Goal: Task Accomplishment & Management: Manage account settings

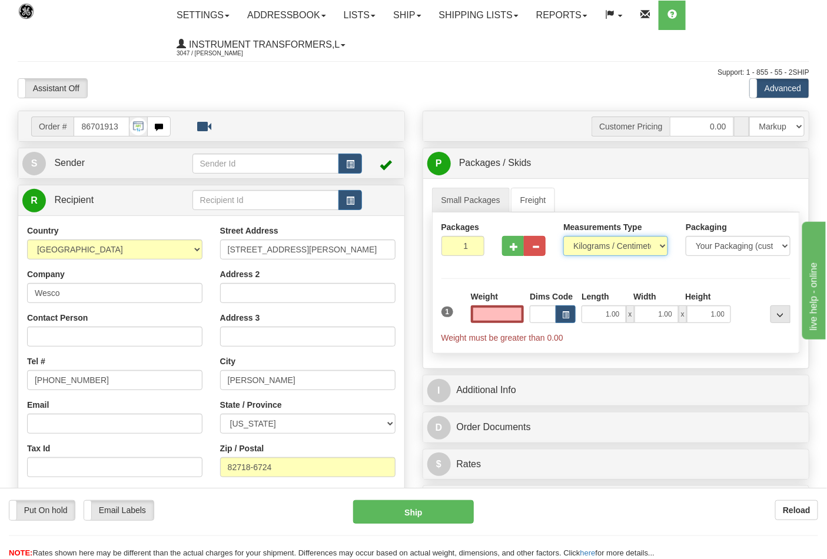
type input "0.00"
click at [607, 245] on select "Pounds / Inches Kilograms / Centimeters" at bounding box center [615, 246] width 105 height 20
select select "0"
click at [563, 237] on select "Pounds / Inches Kilograms / Centimeters" at bounding box center [615, 246] width 105 height 20
click at [503, 326] on div "Weight 0.00" at bounding box center [497, 311] width 59 height 41
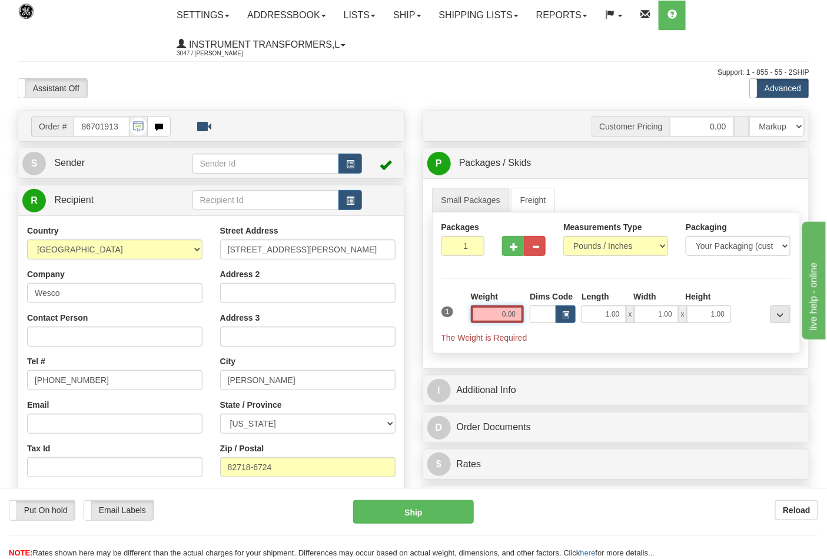
click at [507, 319] on input "0.00" at bounding box center [498, 314] width 54 height 18
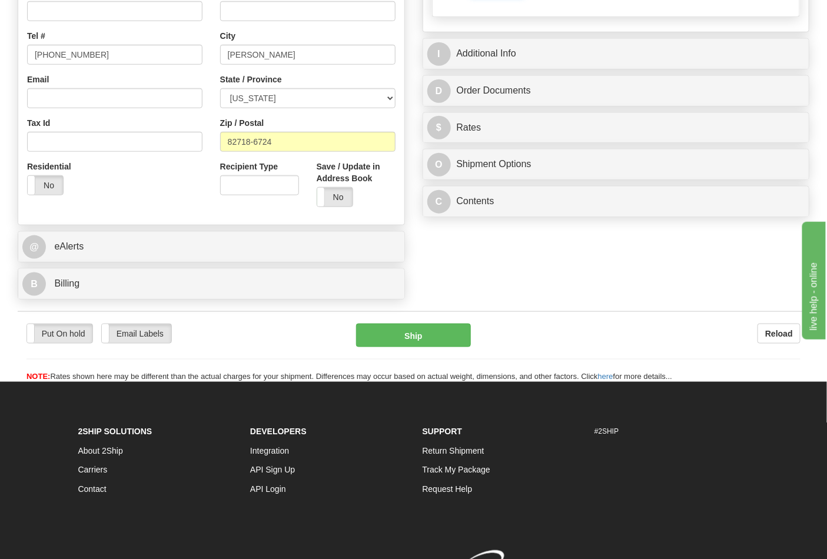
scroll to position [327, 0]
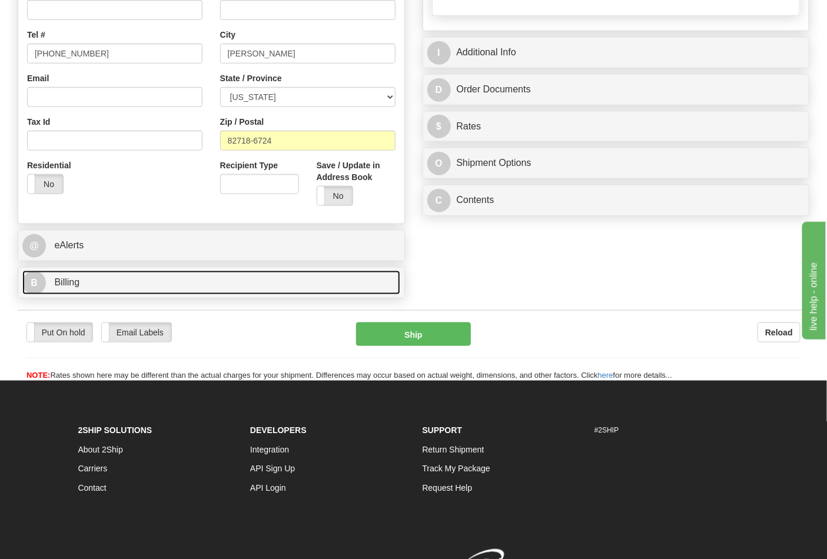
type input "11.00"
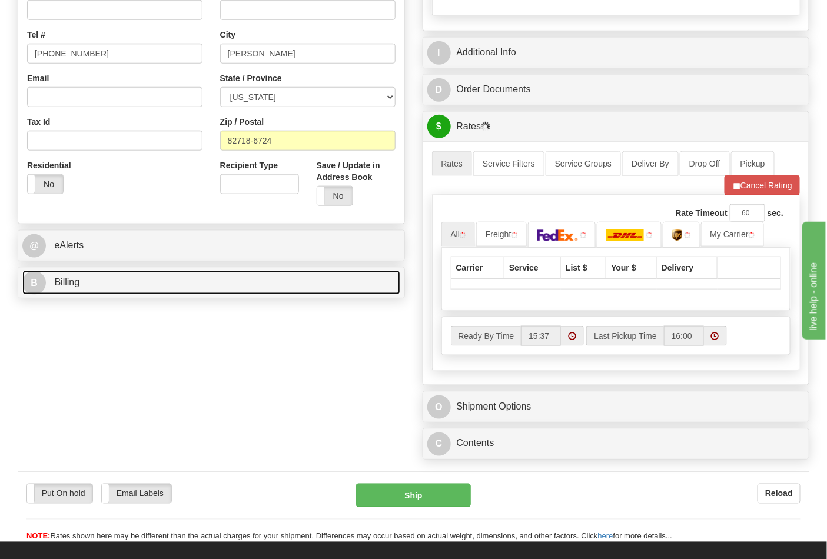
click at [241, 291] on link "B Billing" at bounding box center [211, 283] width 378 height 24
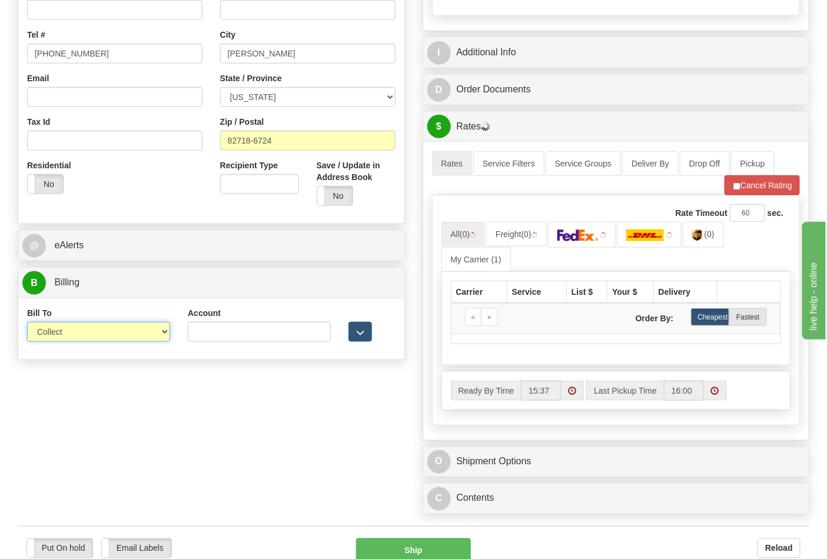
click at [104, 327] on select "Sender Recipient Third Party Collect" at bounding box center [98, 332] width 143 height 20
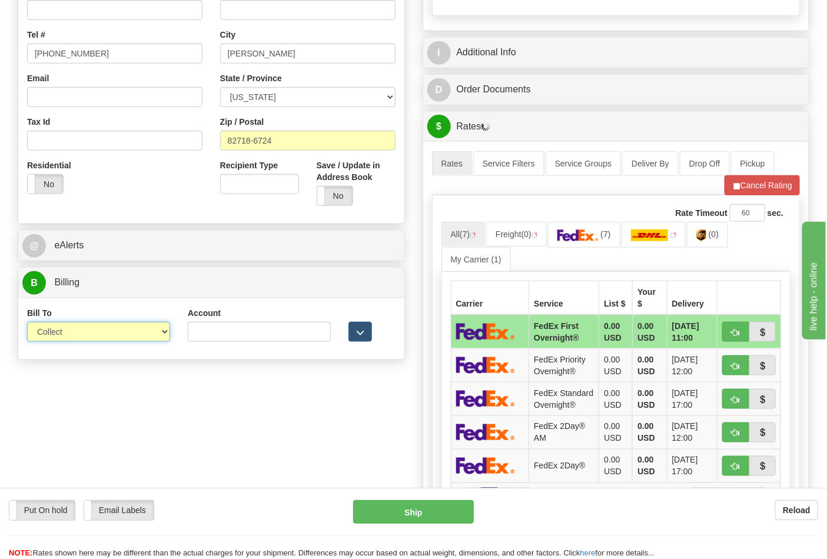
select select "2"
click at [27, 323] on select "Sender Recipient Third Party Collect" at bounding box center [98, 332] width 143 height 20
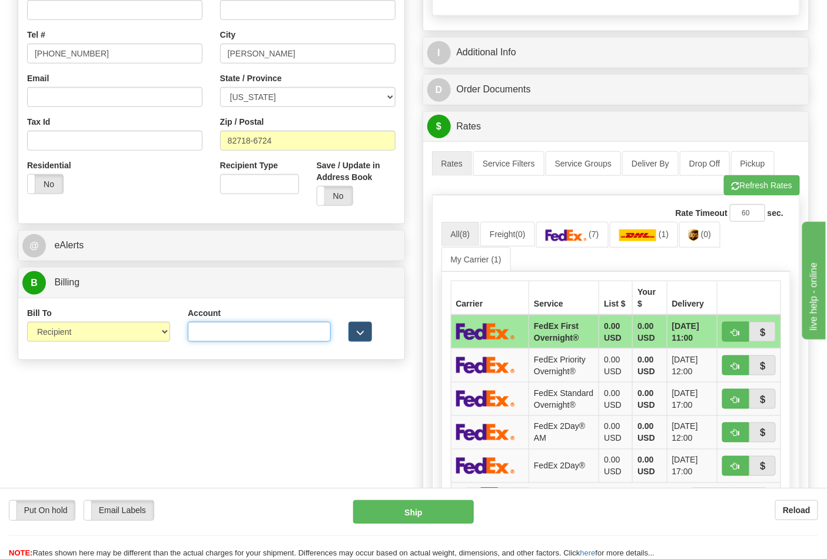
click at [205, 337] on input "Account" at bounding box center [259, 332] width 143 height 20
type input "821342"
click button "Delete" at bounding box center [0, 0] width 0 height 0
click at [709, 239] on span "(0)" at bounding box center [706, 234] width 10 height 9
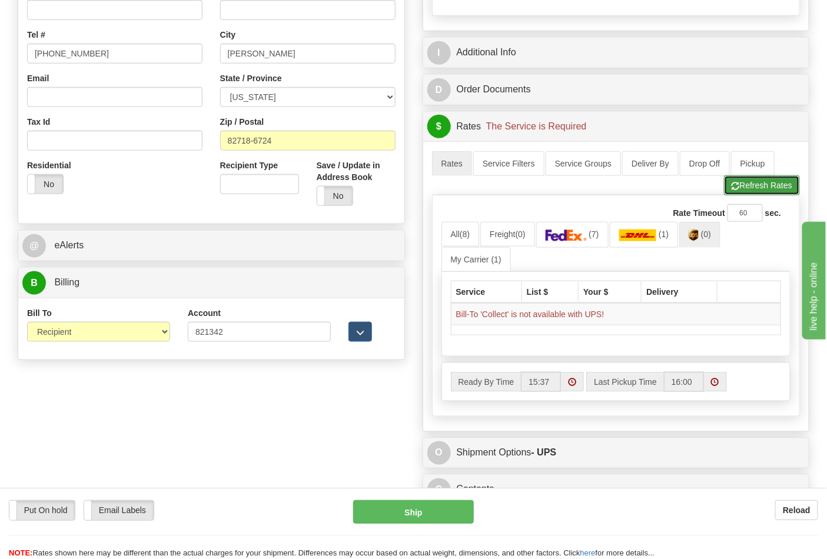
click at [747, 191] on button "Refresh Rates" at bounding box center [762, 185] width 76 height 20
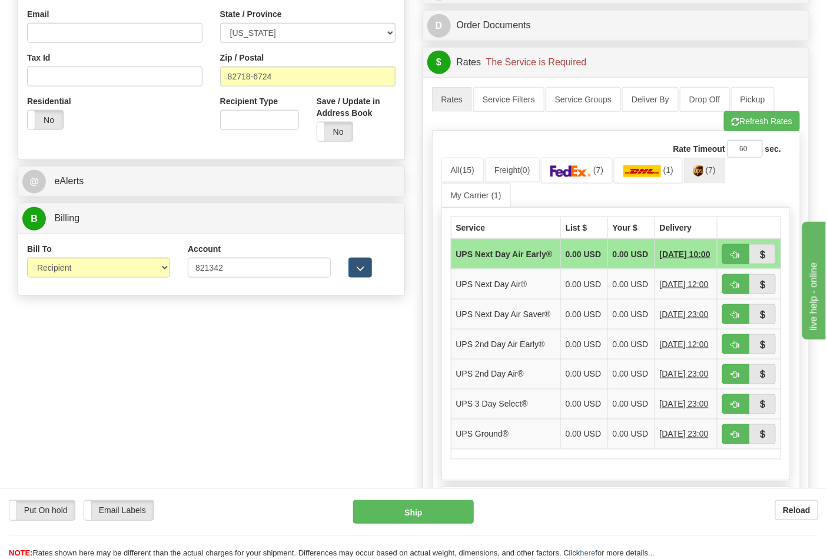
scroll to position [392, 0]
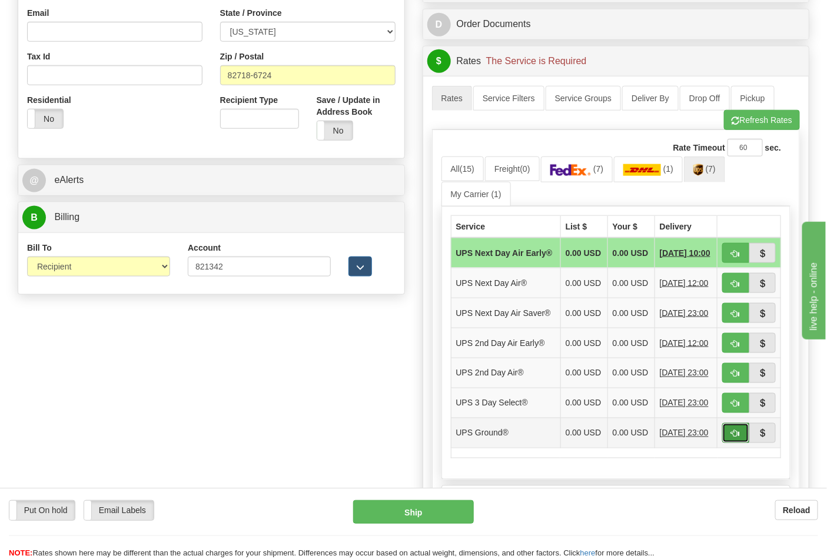
click at [732, 438] on span "button" at bounding box center [736, 434] width 8 height 8
type input "03"
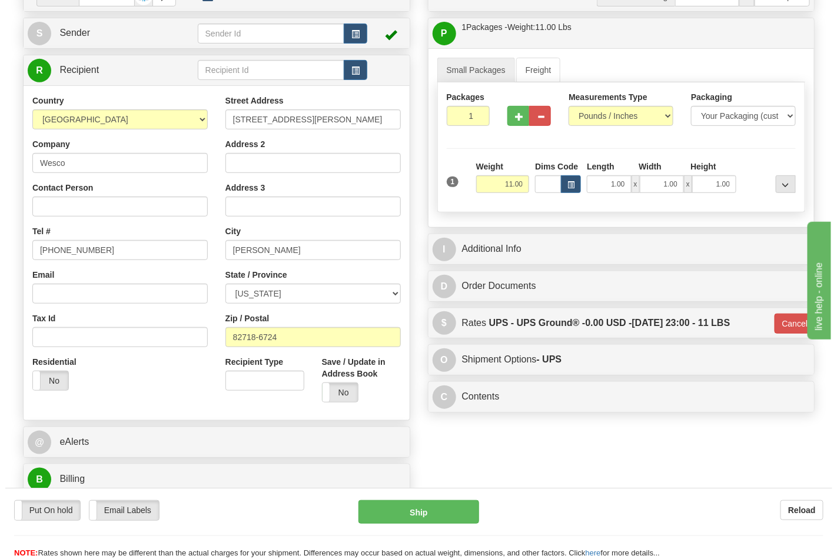
scroll to position [131, 0]
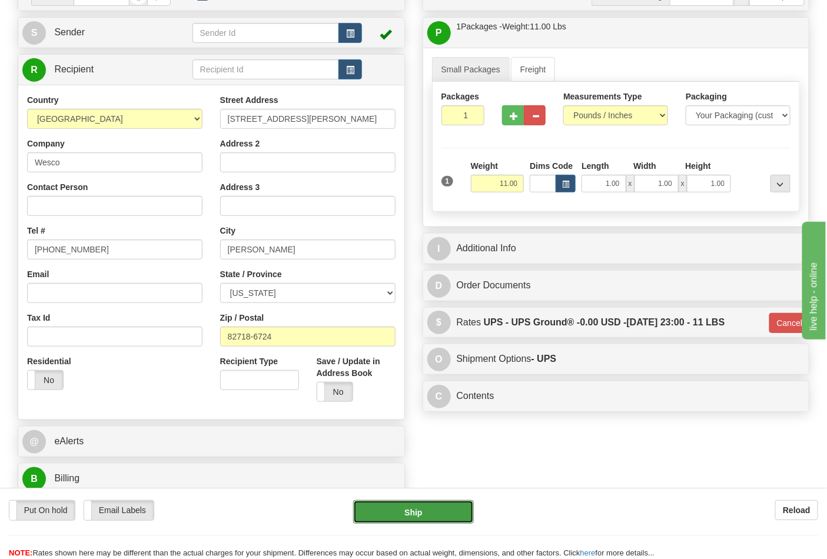
click at [431, 509] on button "Ship" at bounding box center [413, 512] width 120 height 24
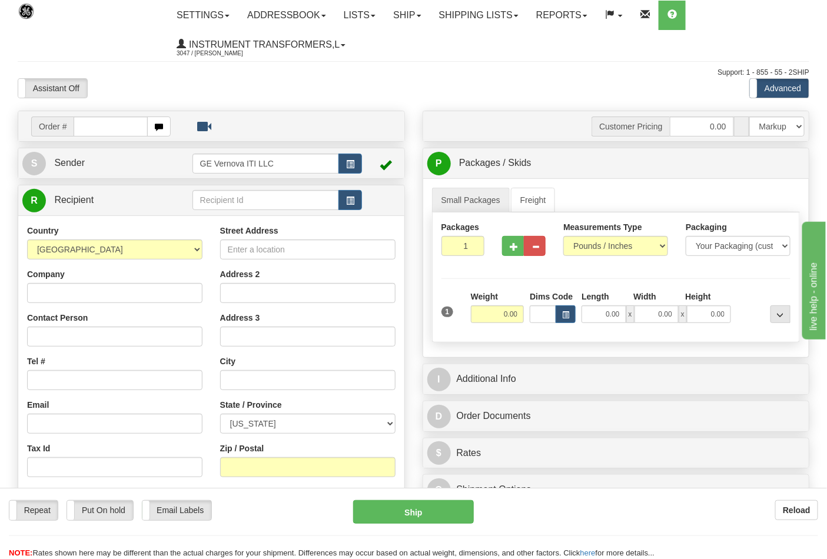
click at [105, 126] on input "text" at bounding box center [111, 127] width 74 height 20
type input "86701910"
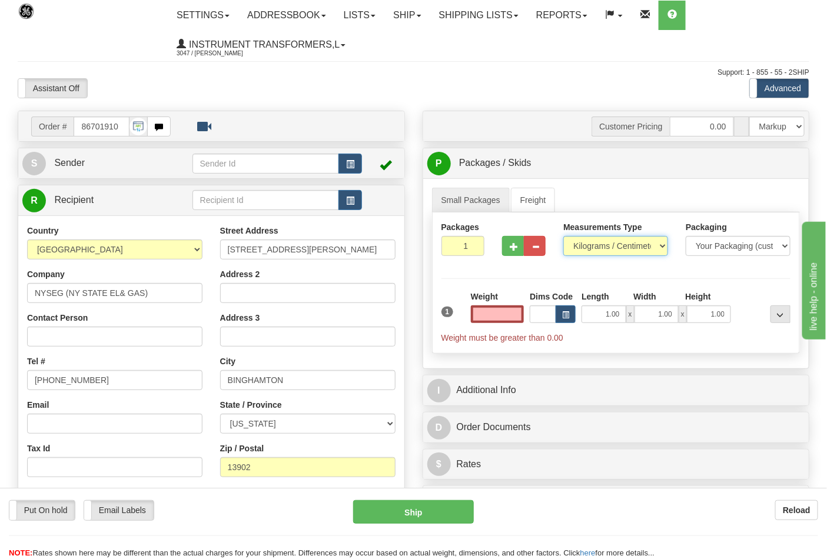
type input "0.00"
click at [576, 245] on select "Pounds / Inches Kilograms / Centimeters" at bounding box center [615, 246] width 105 height 20
select select "0"
click at [563, 237] on select "Pounds / Inches Kilograms / Centimeters" at bounding box center [615, 246] width 105 height 20
click at [513, 244] on span "button" at bounding box center [514, 247] width 8 height 8
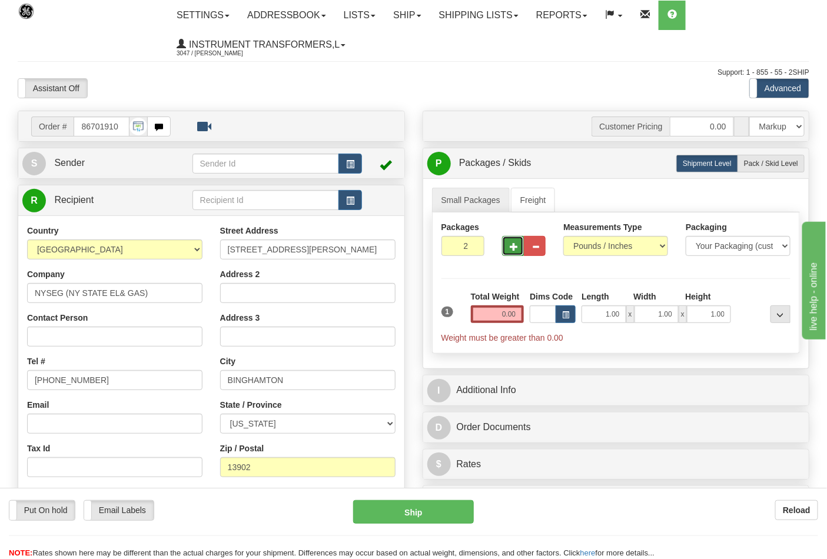
click at [513, 244] on span "button" at bounding box center [514, 247] width 8 height 8
type input "3"
drag, startPoint x: 496, startPoint y: 317, endPoint x: 523, endPoint y: 316, distance: 27.1
click at [523, 316] on input "0.00" at bounding box center [498, 314] width 54 height 18
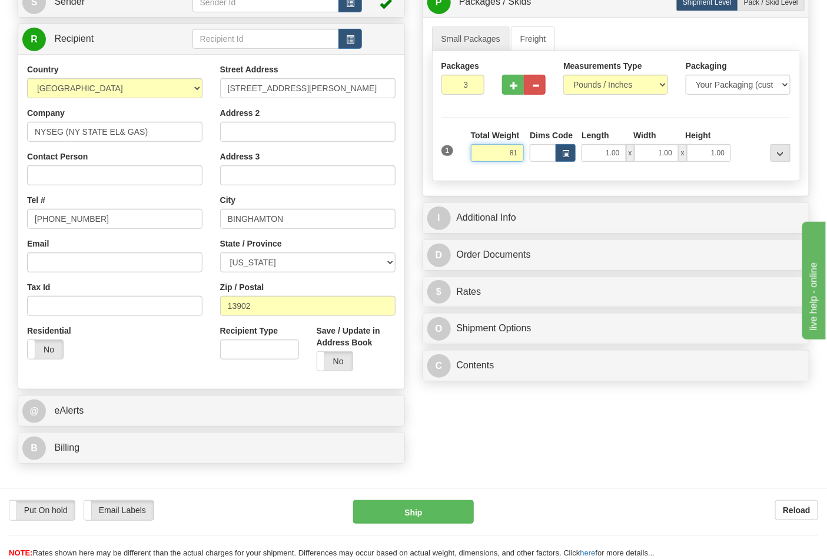
scroll to position [261, 0]
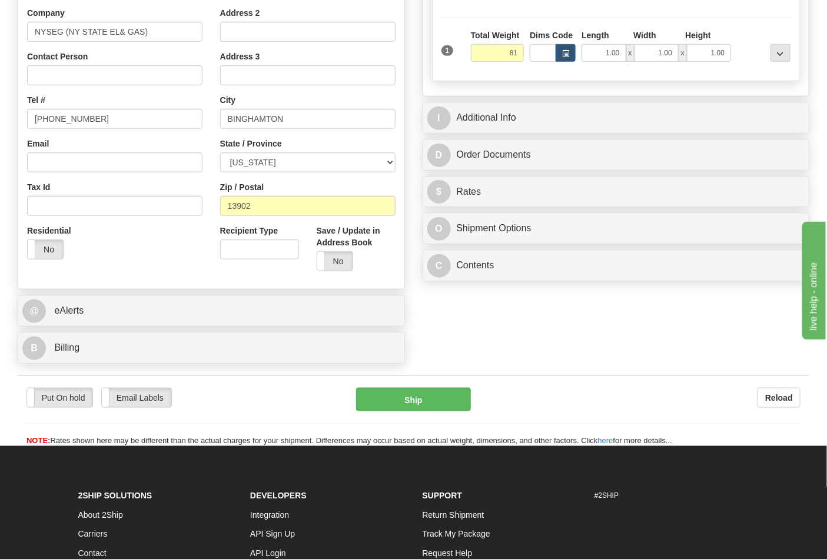
type input "81.00"
click at [185, 366] on div "Order # 86701910 S" at bounding box center [211, 109] width 405 height 520
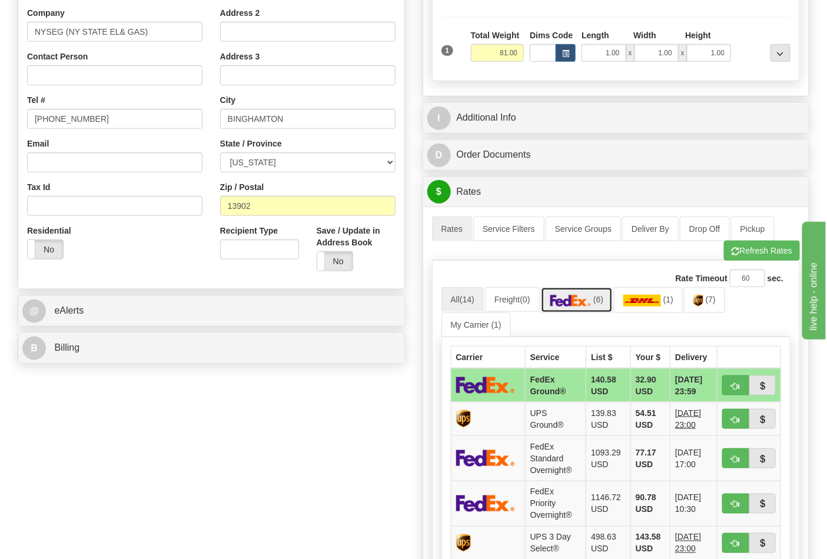
click at [599, 292] on link "(6)" at bounding box center [577, 299] width 72 height 25
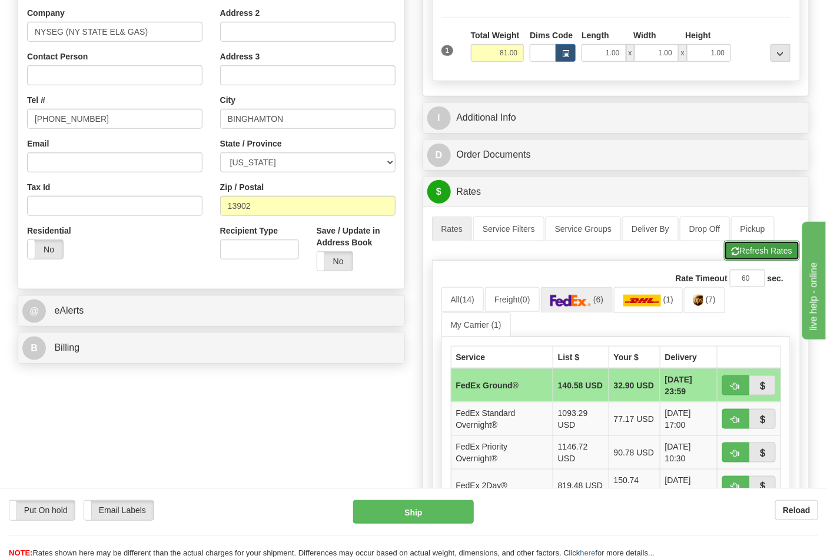
click at [766, 243] on button "Refresh Rates" at bounding box center [762, 251] width 76 height 20
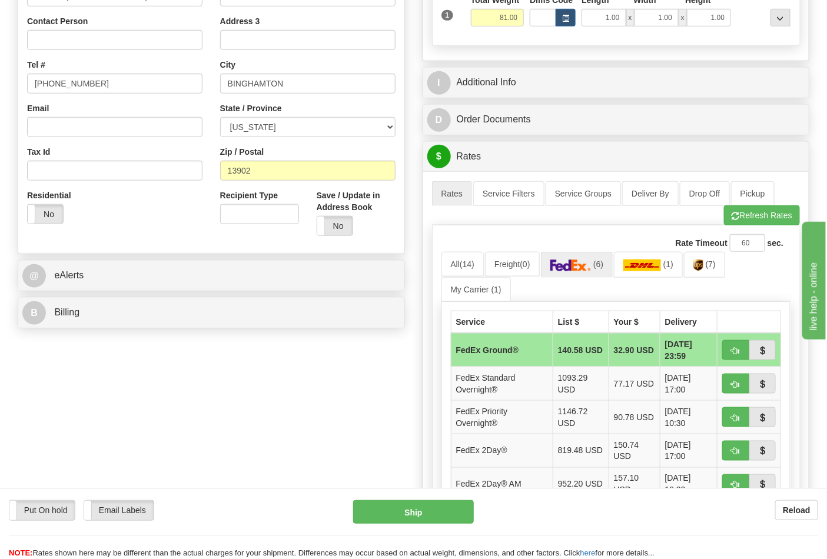
scroll to position [327, 0]
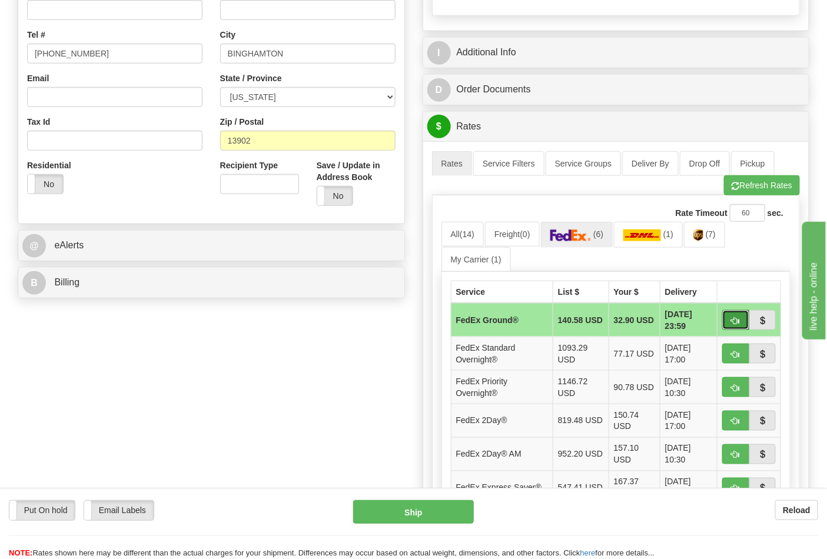
click at [737, 318] on span "button" at bounding box center [736, 321] width 8 height 8
type input "92"
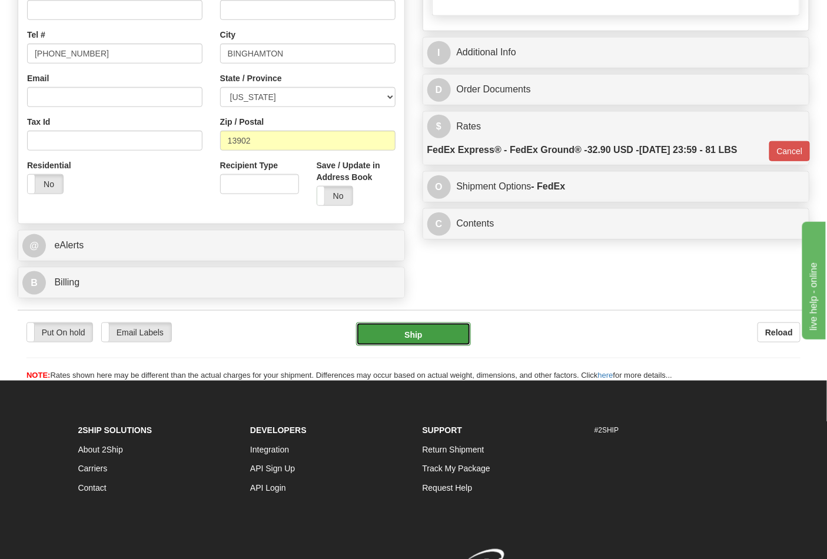
click at [428, 337] on button "Ship" at bounding box center [413, 335] width 114 height 24
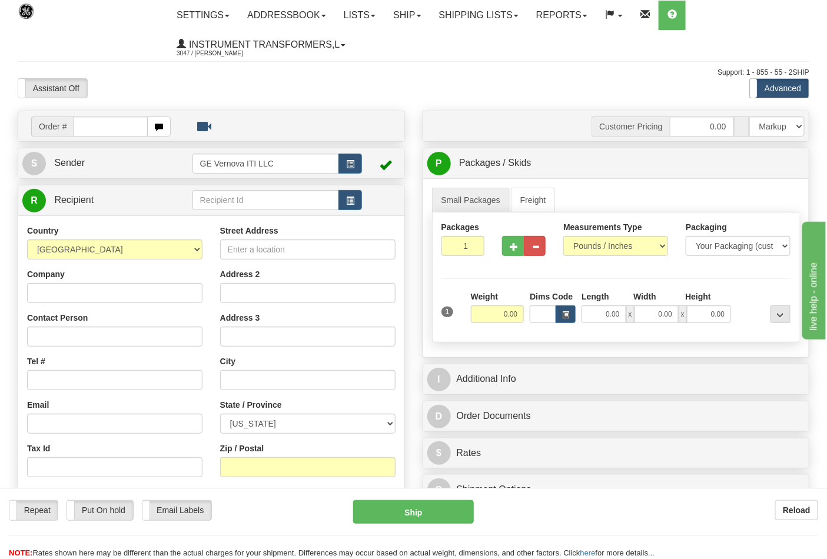
click at [113, 124] on input "text" at bounding box center [111, 127] width 74 height 20
type input "86701911"
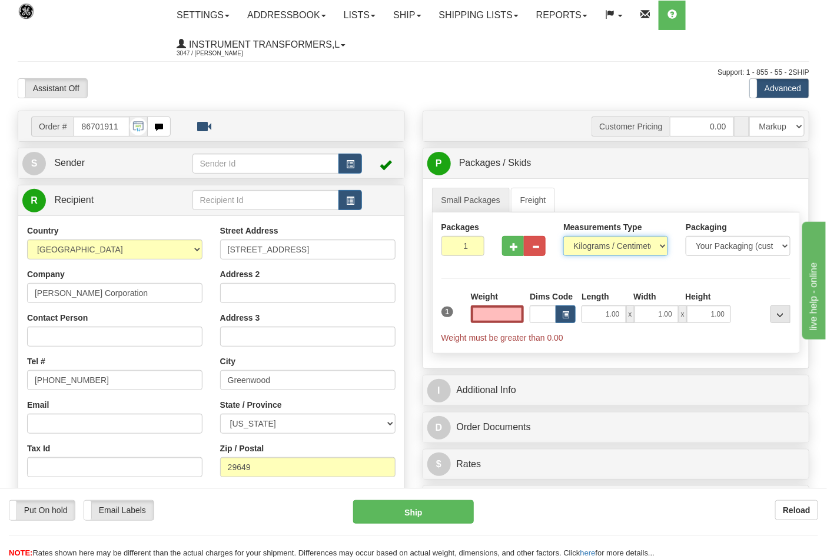
type input "0.00"
click at [577, 244] on select "Pounds / Inches Kilograms / Centimeters" at bounding box center [615, 246] width 105 height 20
select select "0"
click at [563, 237] on select "Pounds / Inches Kilograms / Centimeters" at bounding box center [615, 246] width 105 height 20
drag, startPoint x: 491, startPoint y: 314, endPoint x: 517, endPoint y: 314, distance: 25.9
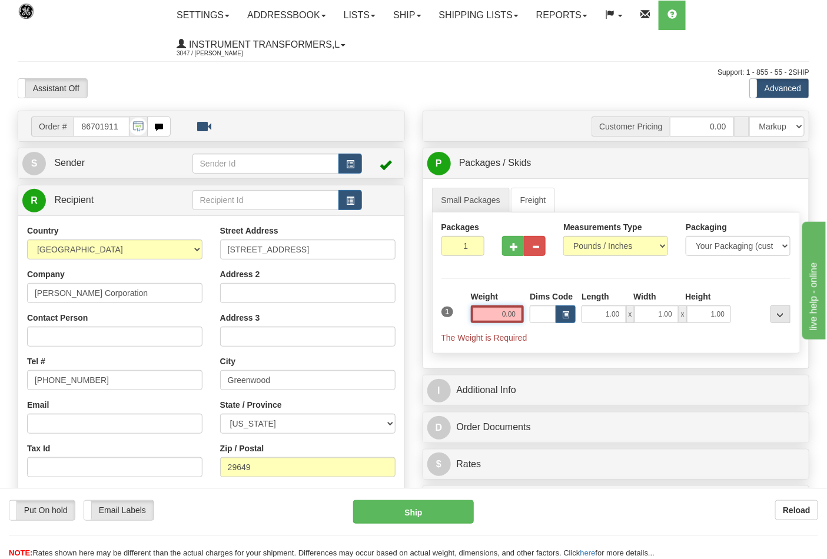
click at [517, 314] on input "0.00" at bounding box center [498, 314] width 54 height 18
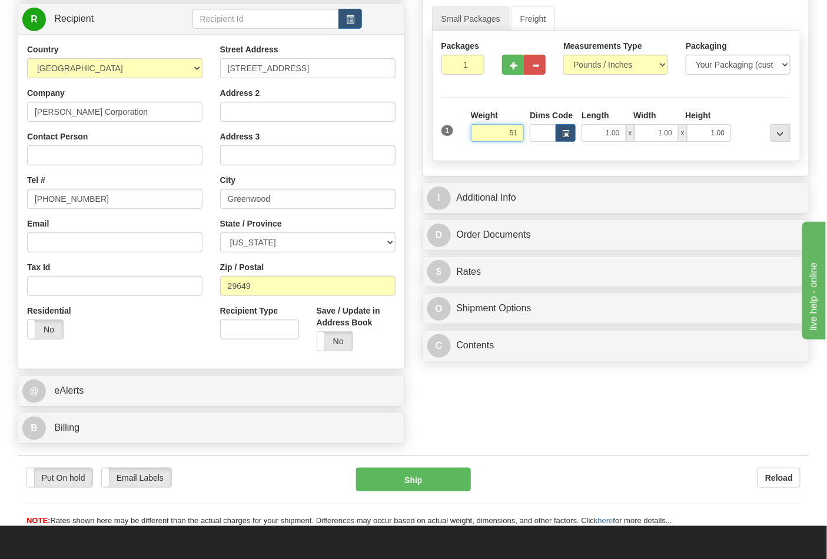
scroll to position [196, 0]
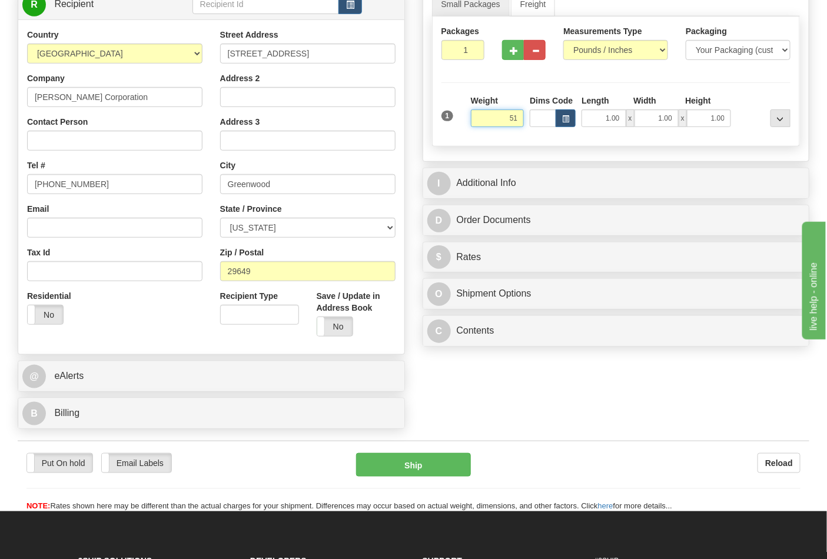
click button "Delete" at bounding box center [0, 0] width 0 height 0
type input "51.00"
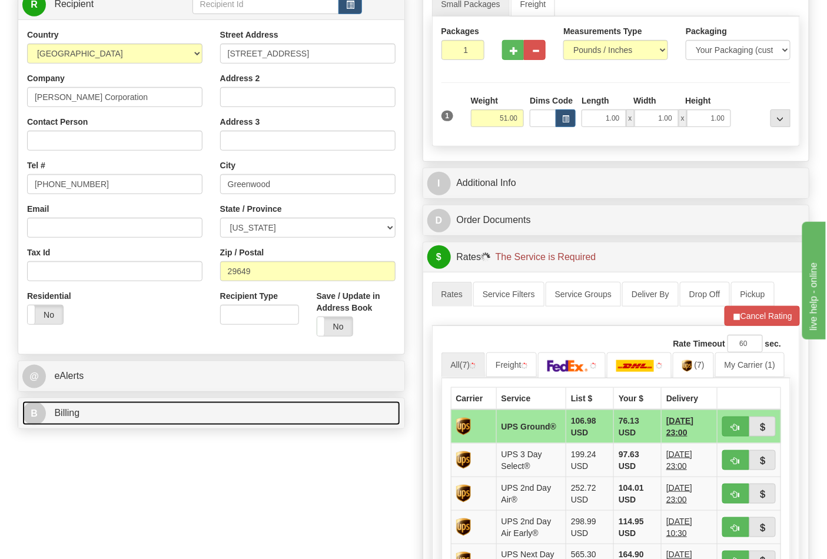
click at [118, 418] on link "B Billing" at bounding box center [211, 413] width 378 height 24
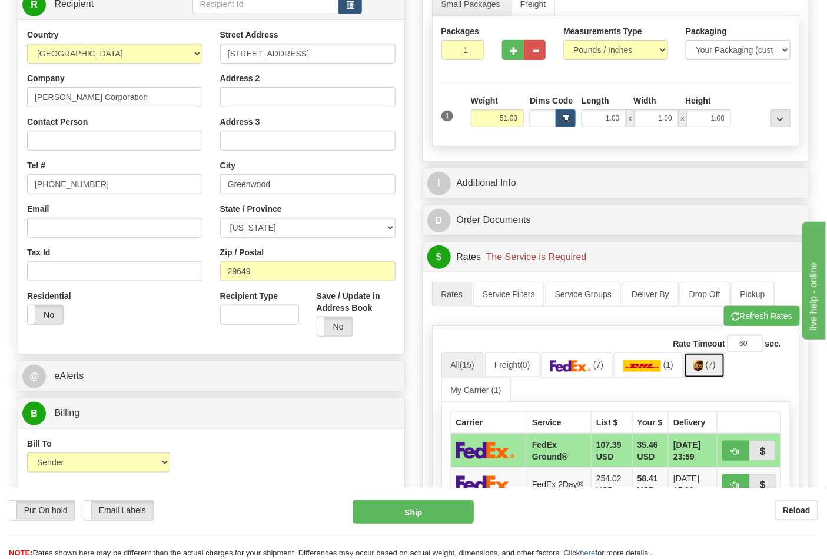
click at [716, 374] on link "(7)" at bounding box center [704, 365] width 41 height 25
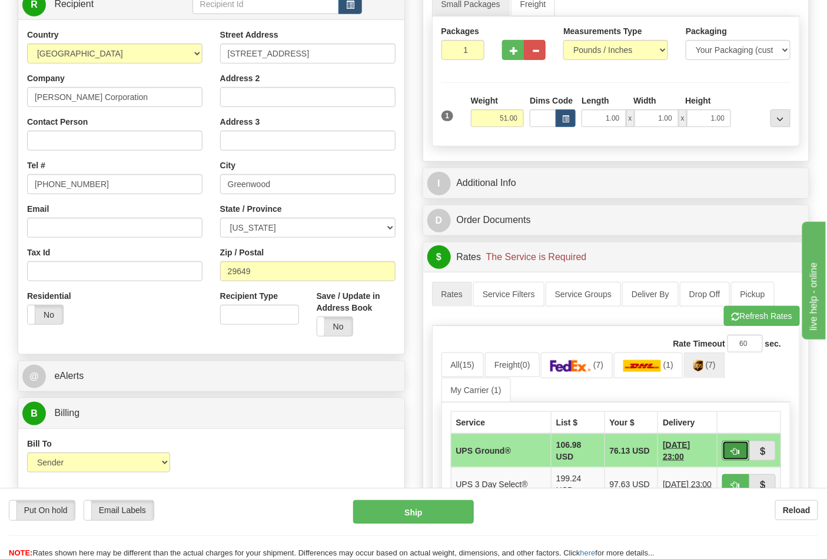
click at [740, 447] on button "button" at bounding box center [735, 451] width 27 height 20
type input "03"
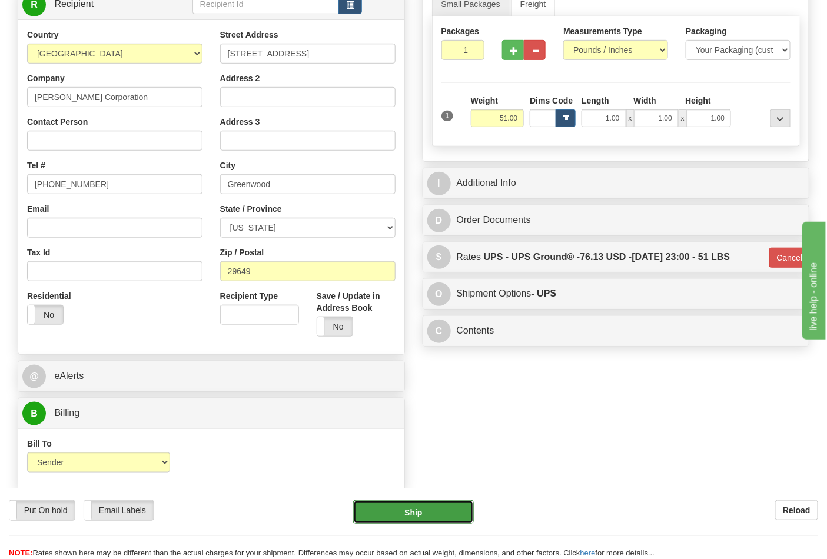
click at [450, 507] on button "Ship" at bounding box center [413, 512] width 120 height 24
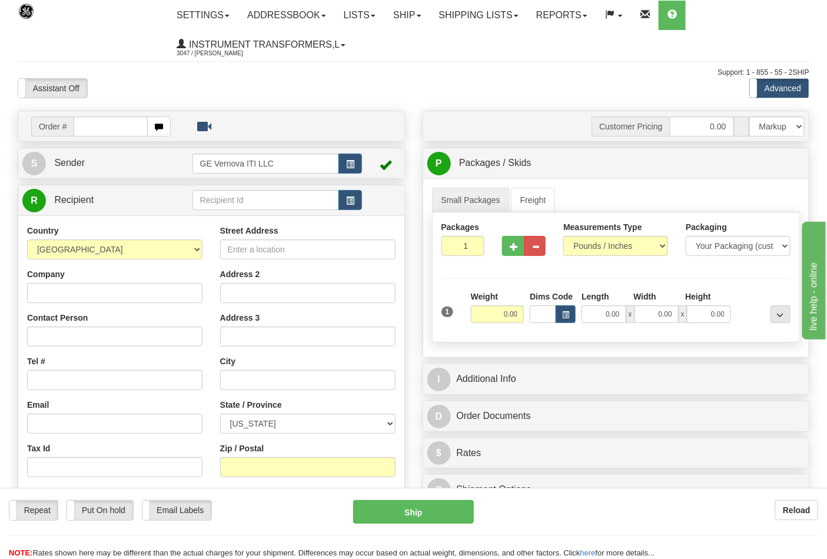
click at [89, 128] on input "text" at bounding box center [111, 127] width 74 height 20
type input "86701919"
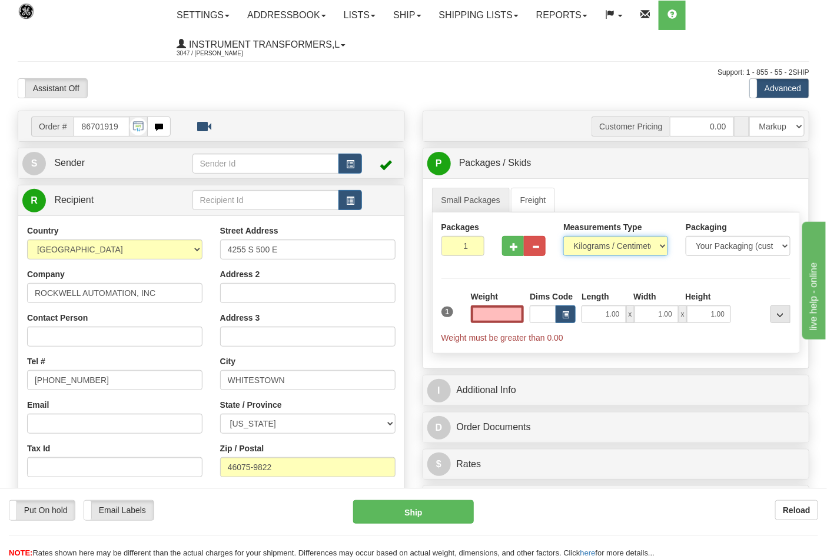
type input "0.00"
click at [594, 240] on select "Pounds / Inches Kilograms / Centimeters" at bounding box center [615, 246] width 105 height 20
select select "0"
click at [563, 237] on select "Pounds / Inches Kilograms / Centimeters" at bounding box center [615, 246] width 105 height 20
click at [507, 313] on input "0.00" at bounding box center [498, 314] width 54 height 18
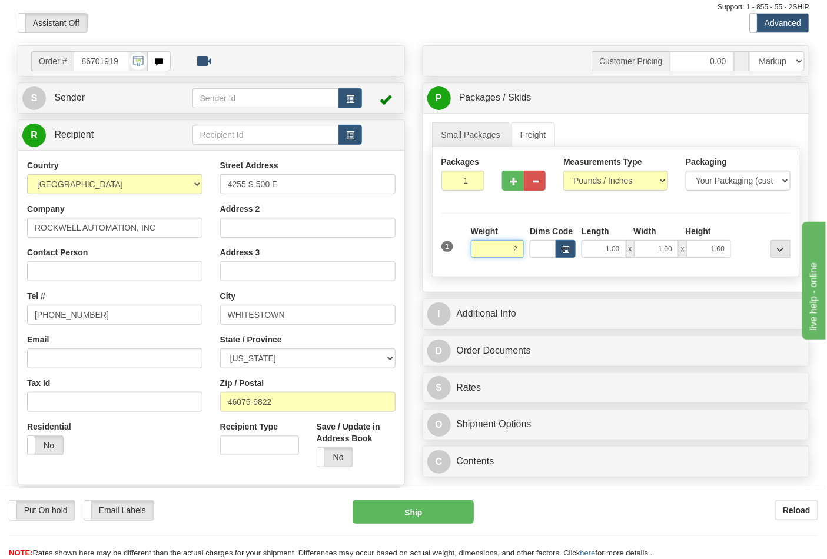
scroll to position [131, 0]
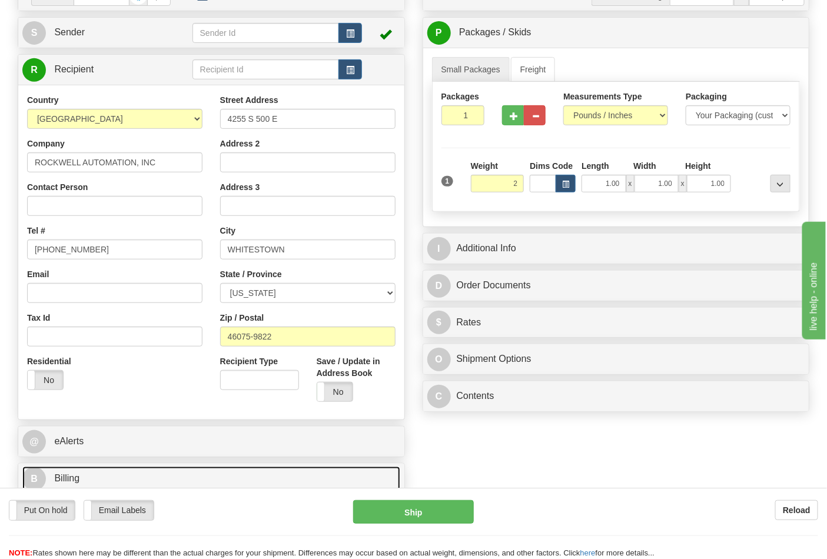
type input "2.00"
click at [218, 469] on link "B Billing" at bounding box center [211, 479] width 378 height 24
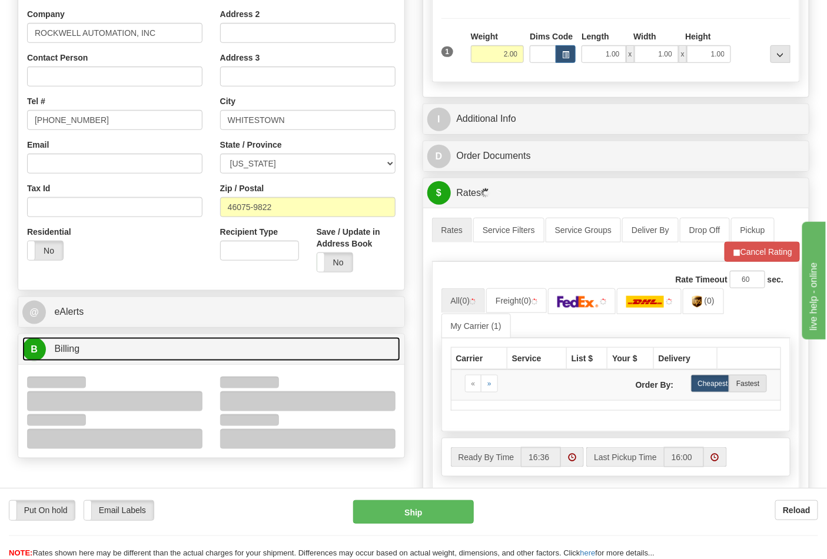
scroll to position [261, 0]
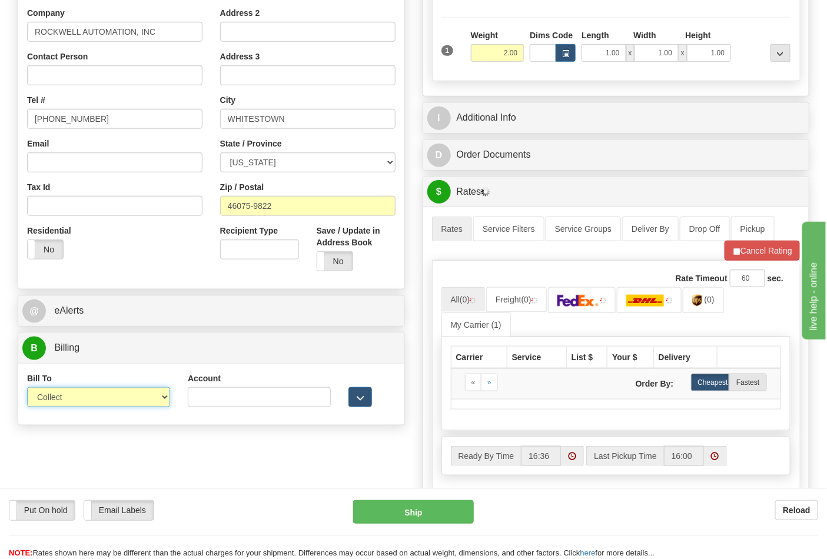
click at [161, 397] on select "Sender Recipient Third Party Collect" at bounding box center [98, 397] width 143 height 20
select select "2"
click at [27, 388] on select "Sender Recipient Third Party Collect" at bounding box center [98, 397] width 143 height 20
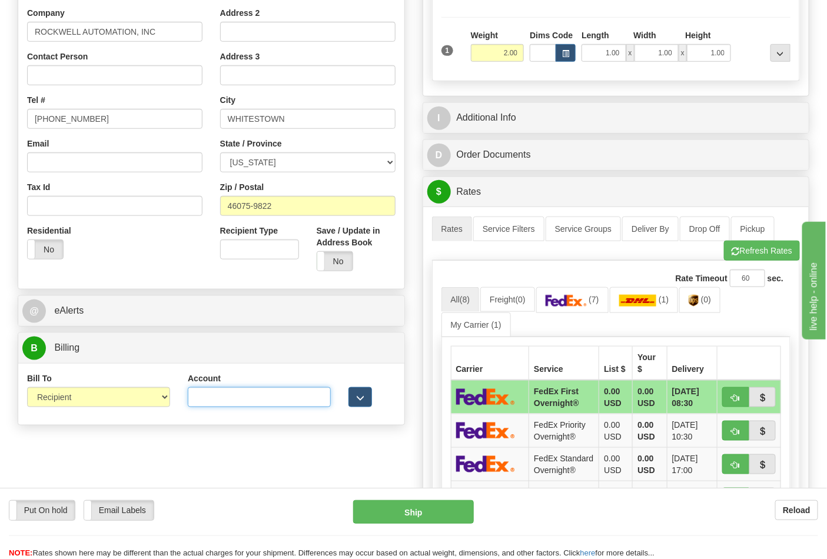
click at [212, 392] on input "Account" at bounding box center [259, 397] width 143 height 20
paste input "587102"
type input "587102"
click at [736, 248] on button "Refresh Rates" at bounding box center [762, 251] width 76 height 20
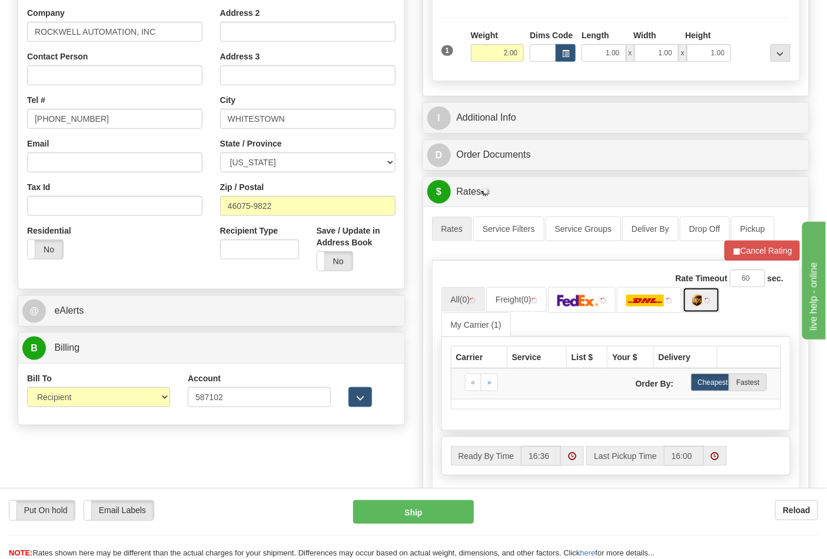
click at [696, 308] on link at bounding box center [701, 299] width 37 height 25
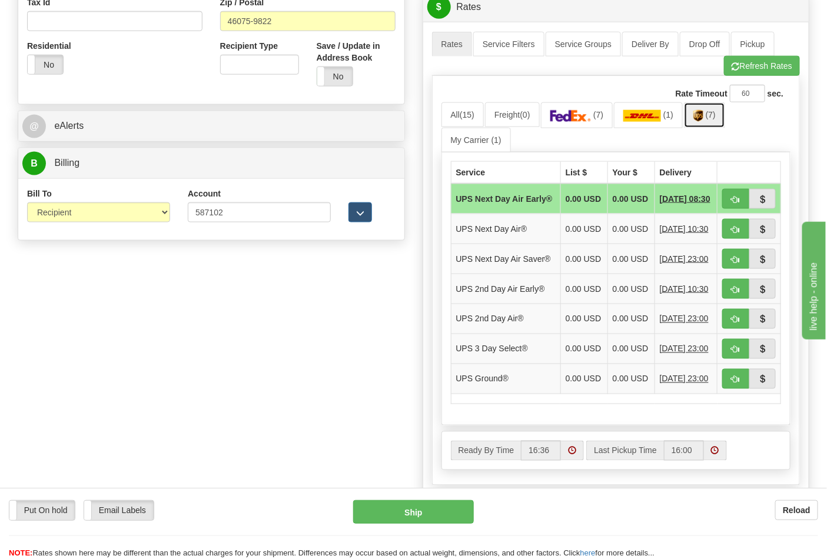
scroll to position [457, 0]
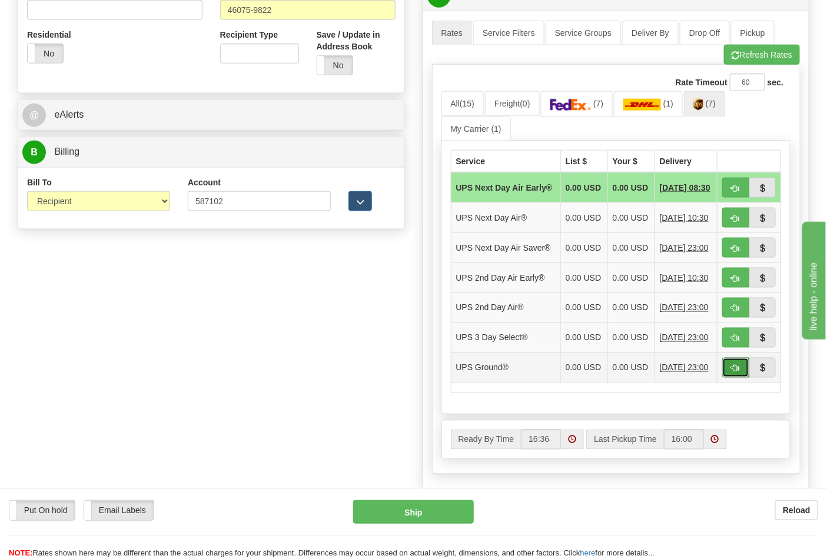
click at [743, 378] on button "button" at bounding box center [735, 368] width 27 height 20
type input "03"
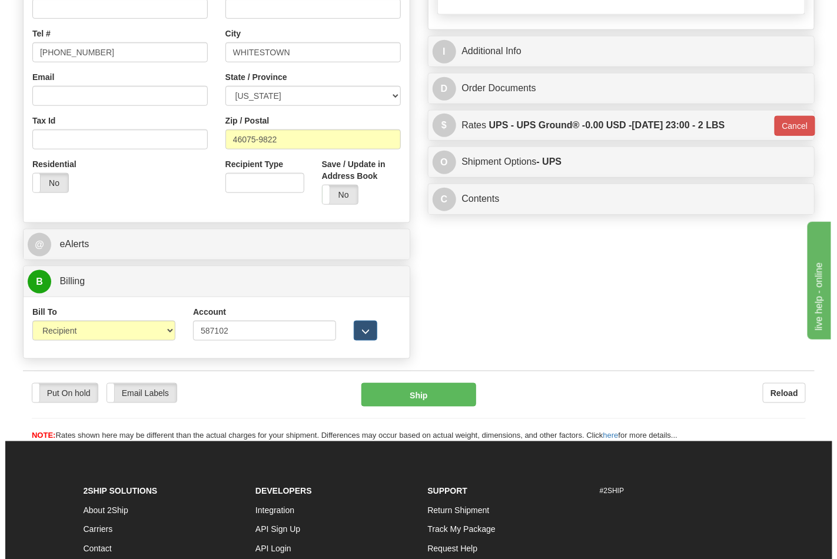
scroll to position [374, 0]
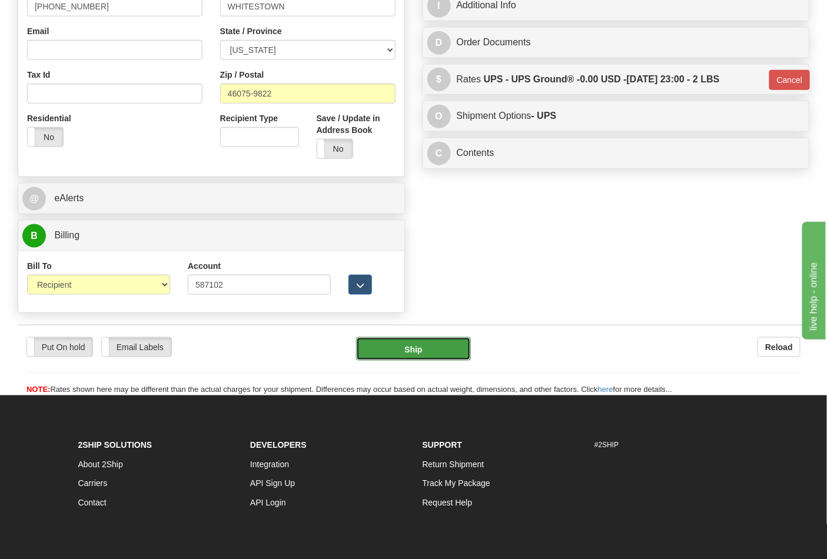
click at [408, 355] on button "Ship" at bounding box center [413, 349] width 114 height 24
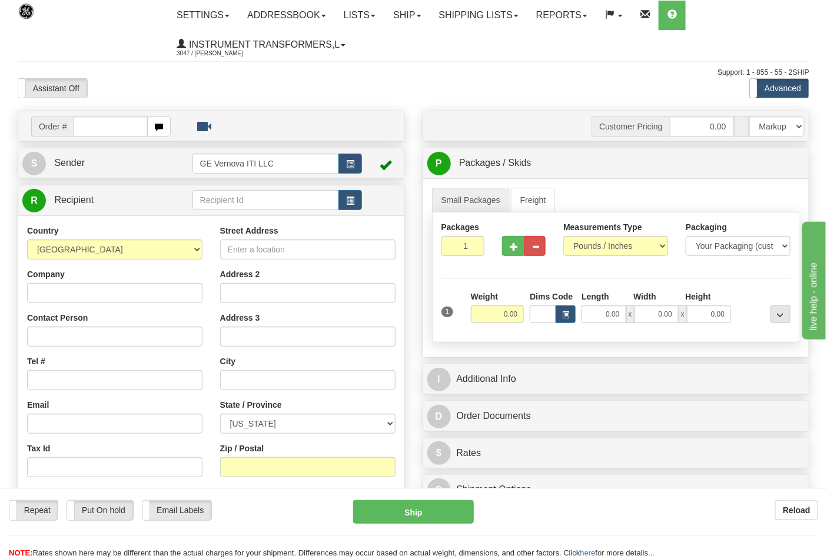
click at [103, 127] on input "text" at bounding box center [111, 127] width 74 height 20
type input "86701909"
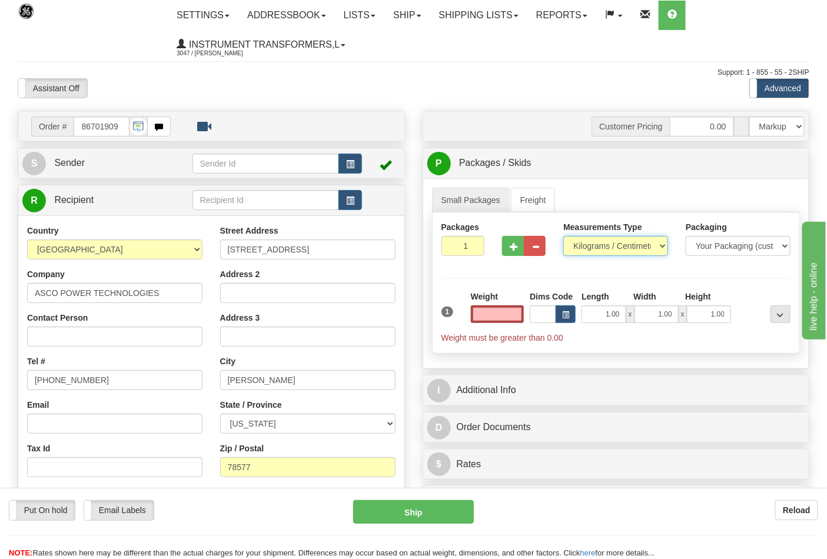
type input "0.00"
click at [607, 245] on select "Pounds / Inches Kilograms / Centimeters" at bounding box center [615, 246] width 105 height 20
select select "0"
click at [563, 237] on select "Pounds / Inches Kilograms / Centimeters" at bounding box center [615, 246] width 105 height 20
click at [514, 318] on input "0.00" at bounding box center [498, 314] width 54 height 18
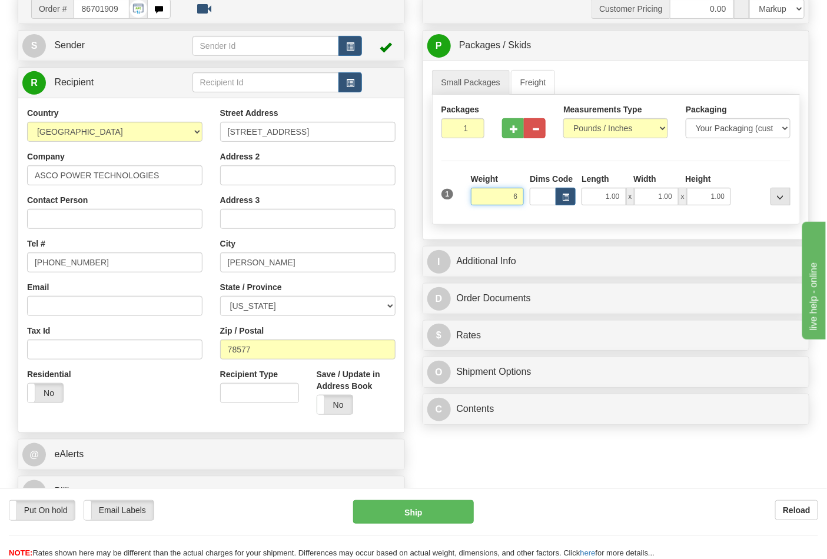
scroll to position [131, 0]
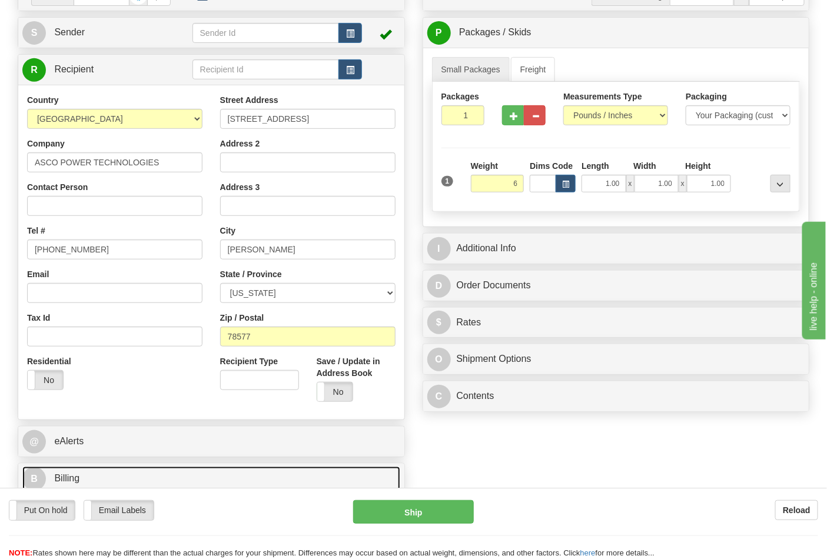
type input "6.00"
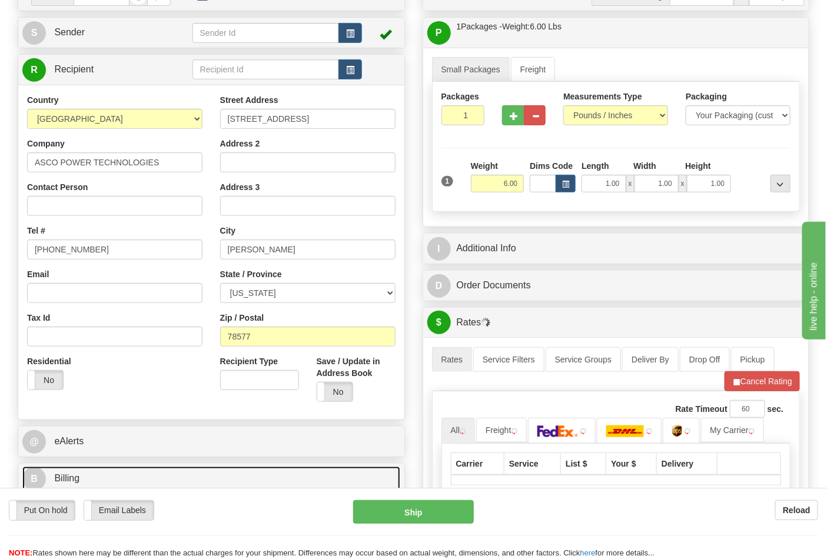
click at [162, 469] on link "B Billing" at bounding box center [211, 479] width 378 height 24
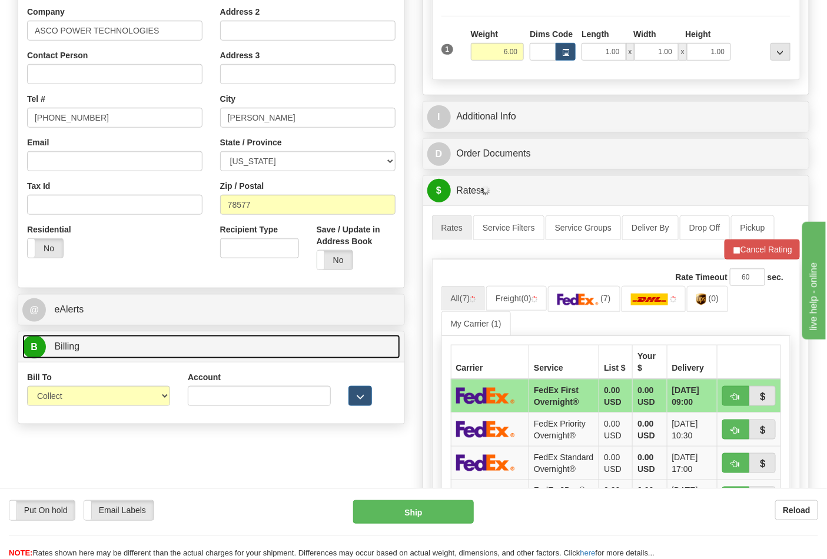
scroll to position [327, 0]
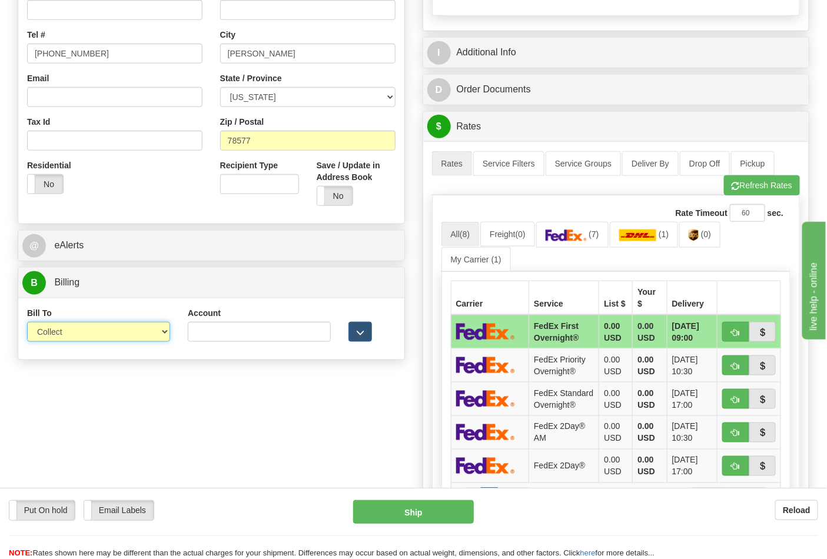
click at [154, 336] on select "Sender Recipient Third Party Collect" at bounding box center [98, 332] width 143 height 20
select select "2"
click at [27, 323] on select "Sender Recipient Third Party Collect" at bounding box center [98, 332] width 143 height 20
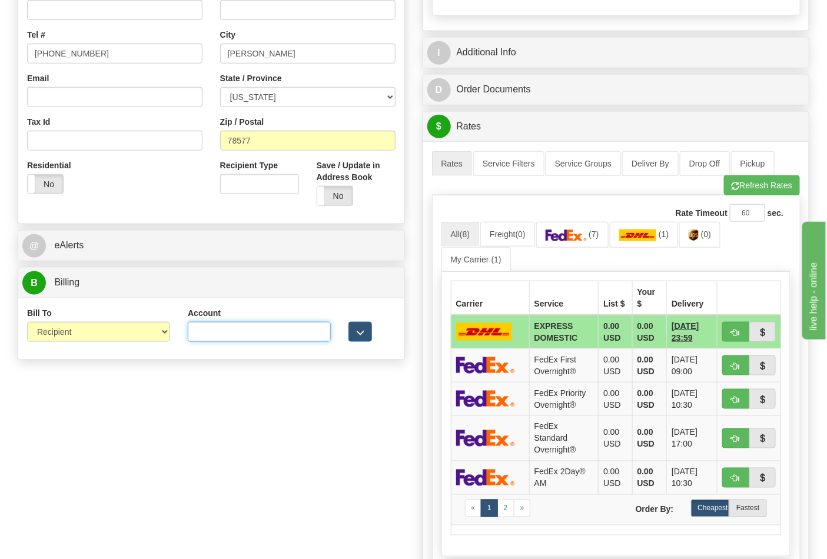
drag, startPoint x: 245, startPoint y: 330, endPoint x: 250, endPoint y: 320, distance: 11.1
click at [245, 330] on input "Account" at bounding box center [259, 332] width 143 height 20
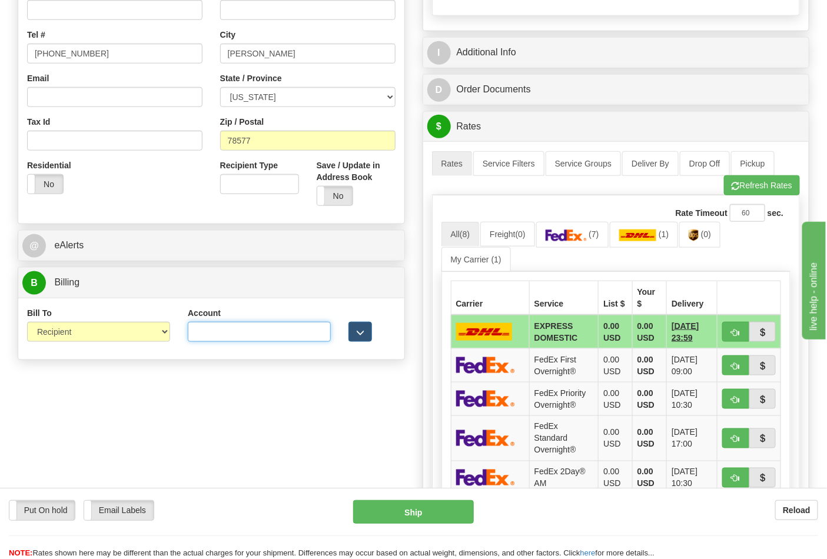
paste input "259880416"
type input "259880416"
click at [603, 230] on link "(7)" at bounding box center [572, 234] width 72 height 25
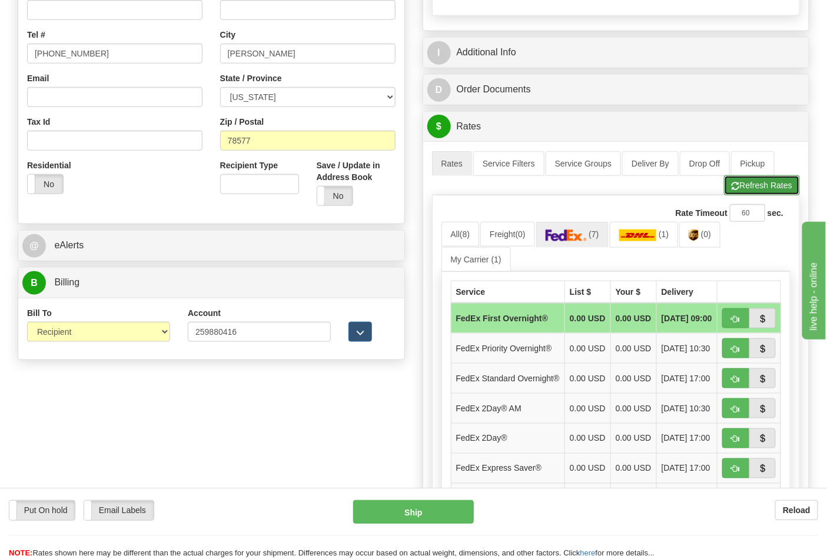
click at [775, 179] on button "Refresh Rates" at bounding box center [762, 185] width 76 height 20
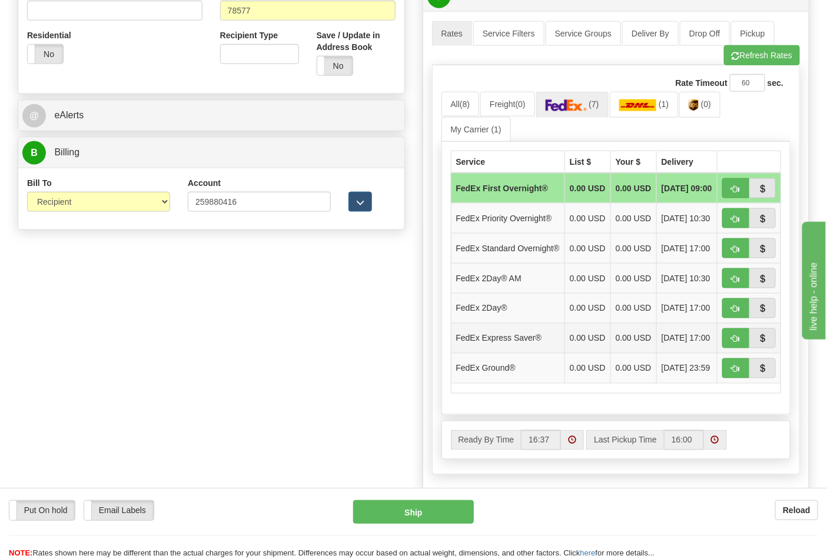
scroll to position [457, 0]
click at [736, 378] on button "button" at bounding box center [735, 368] width 27 height 20
type input "92"
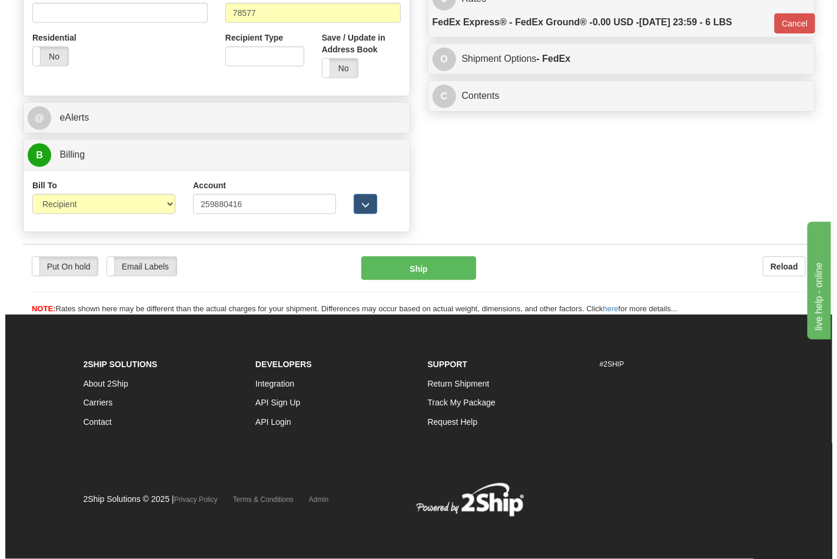
scroll to position [456, 0]
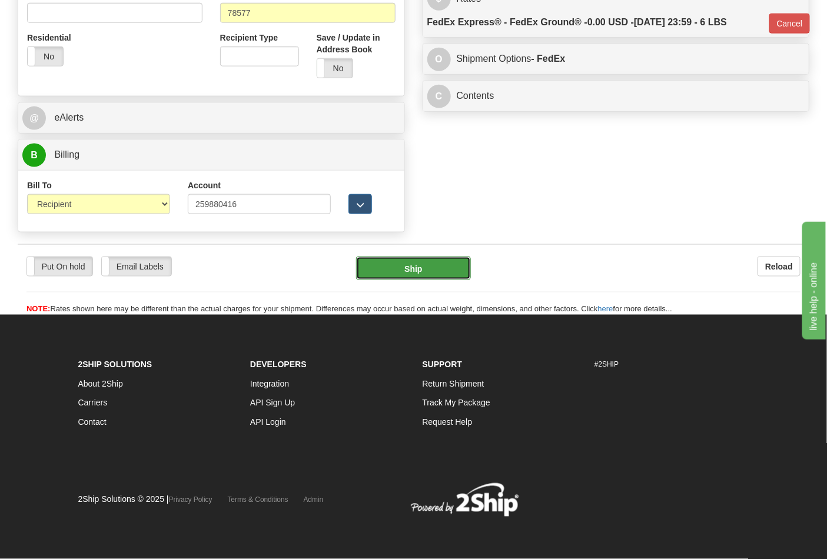
click at [409, 265] on button "Ship" at bounding box center [413, 269] width 114 height 24
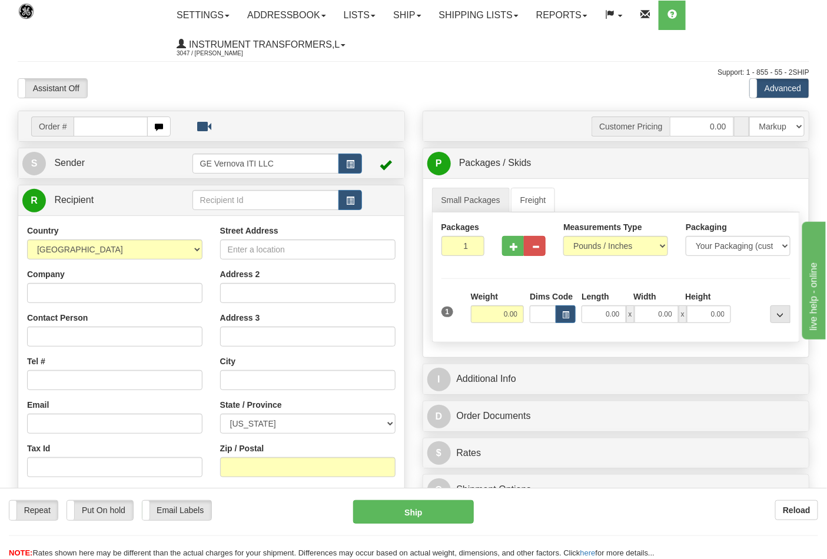
drag, startPoint x: 59, startPoint y: 127, endPoint x: 71, endPoint y: 122, distance: 12.7
click at [59, 127] on span "Order #" at bounding box center [52, 127] width 42 height 20
click at [82, 122] on input "text" at bounding box center [111, 127] width 74 height 20
type input "86701931"
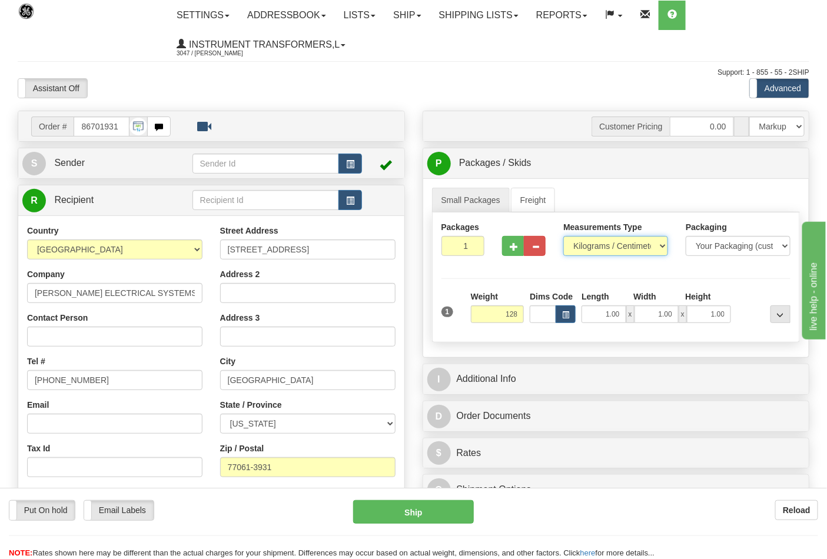
type input "128.00"
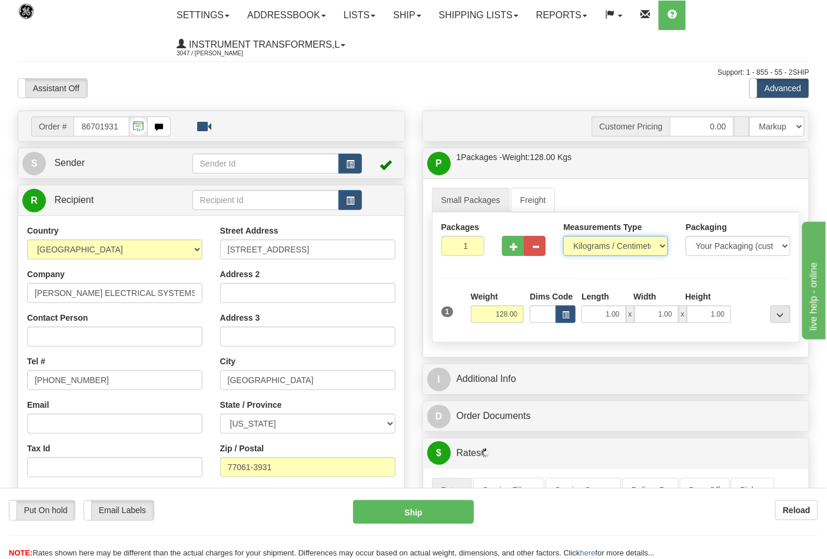
drag, startPoint x: 662, startPoint y: 250, endPoint x: 654, endPoint y: 250, distance: 7.7
click at [662, 250] on select "Pounds / Inches Kilograms / Centimeters" at bounding box center [615, 246] width 105 height 20
select select "0"
click at [563, 237] on select "Pounds / Inches Kilograms / Centimeters" at bounding box center [615, 246] width 105 height 20
click at [517, 253] on button "button" at bounding box center [513, 246] width 22 height 20
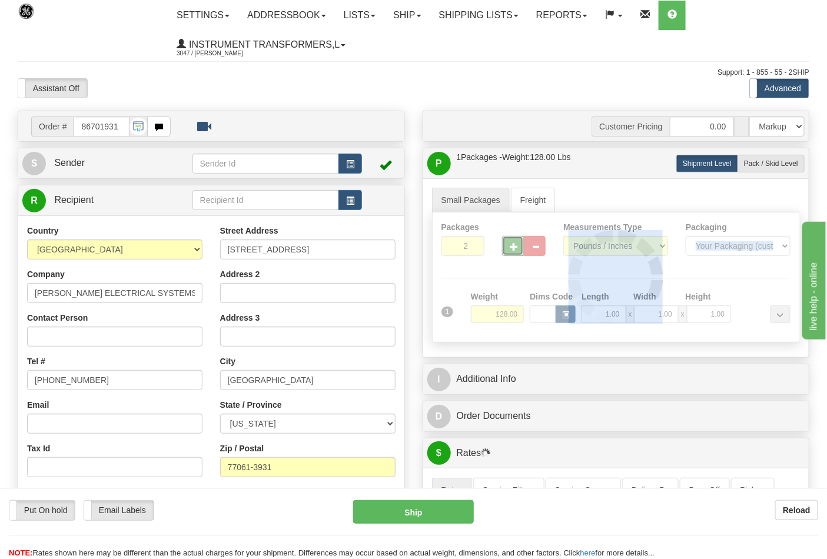
click at [517, 252] on div at bounding box center [616, 276] width 367 height 129
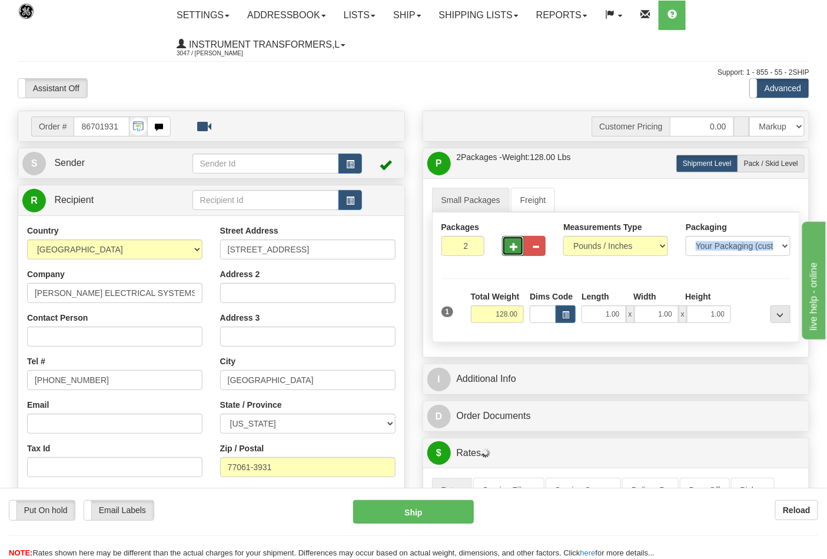
click at [516, 251] on button "button" at bounding box center [513, 246] width 22 height 20
type input "4"
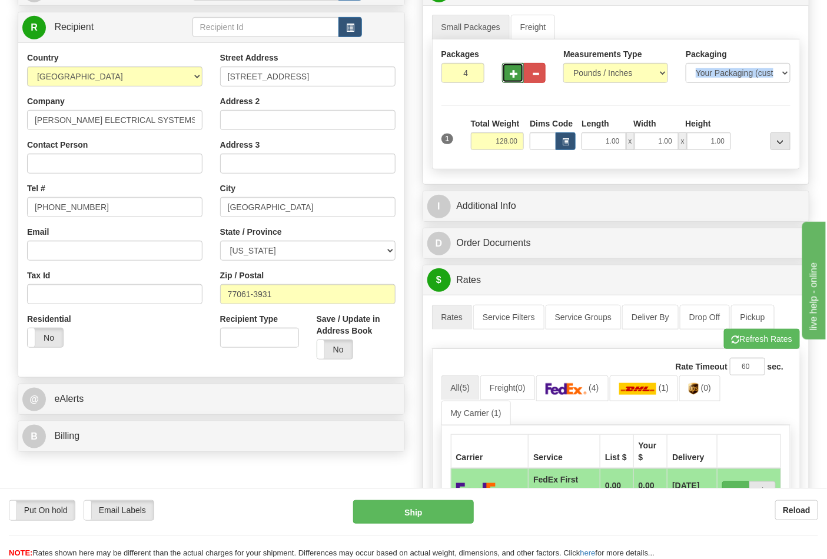
scroll to position [196, 0]
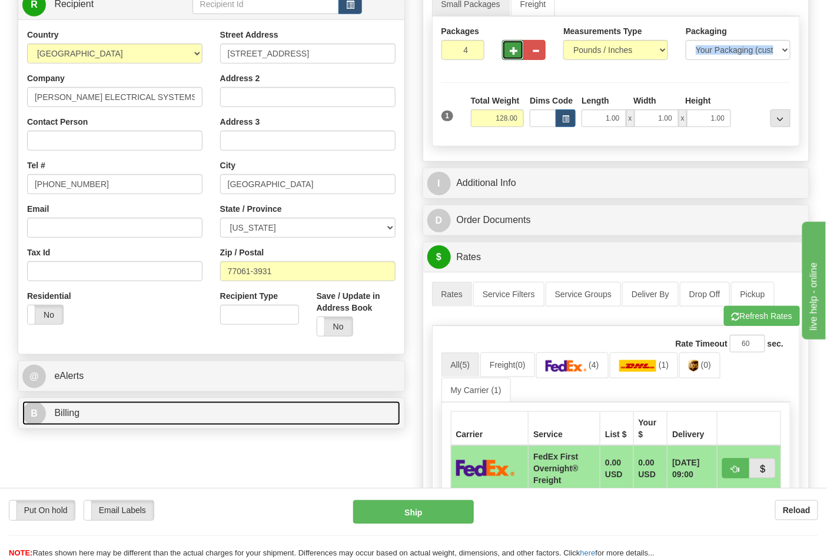
click at [305, 414] on link "B Billing" at bounding box center [211, 413] width 378 height 24
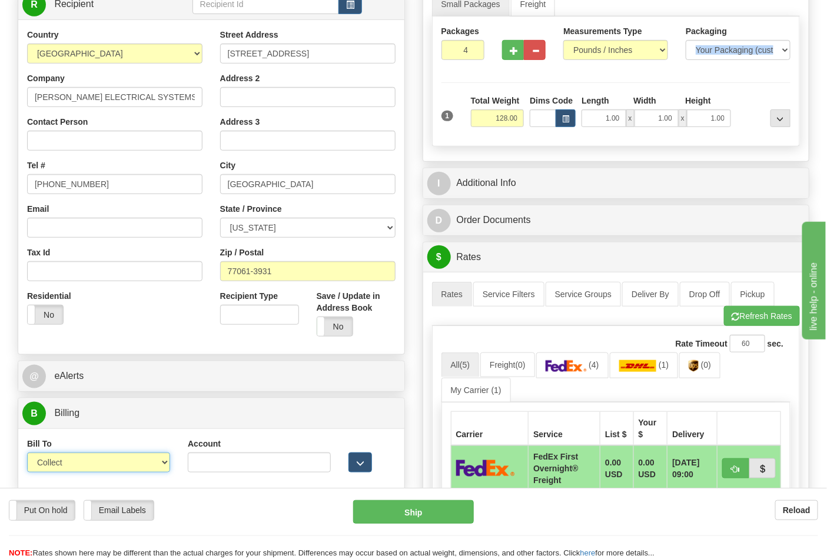
click at [155, 461] on select "Sender Recipient Third Party Collect" at bounding box center [98, 463] width 143 height 20
select select "2"
click at [27, 454] on select "Sender Recipient Third Party Collect" at bounding box center [98, 463] width 143 height 20
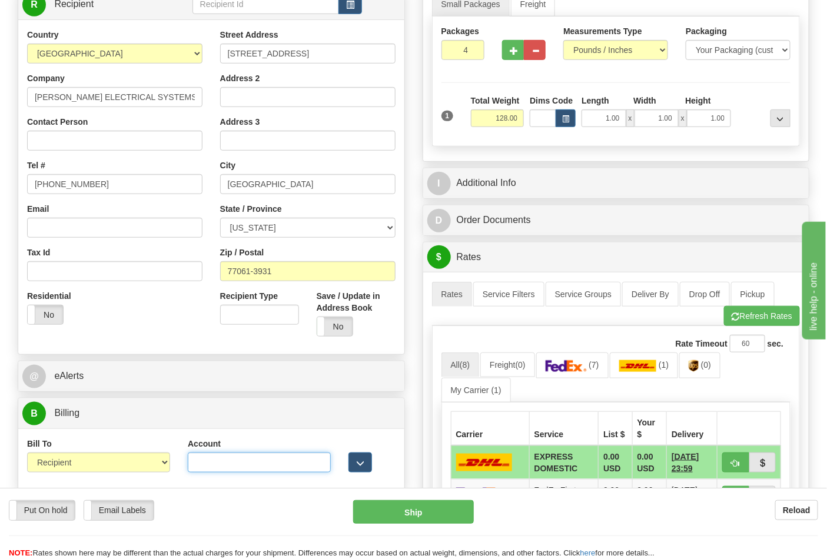
click at [254, 460] on input "Account" at bounding box center [259, 463] width 143 height 20
paste input "661159723"
type input "661159723"
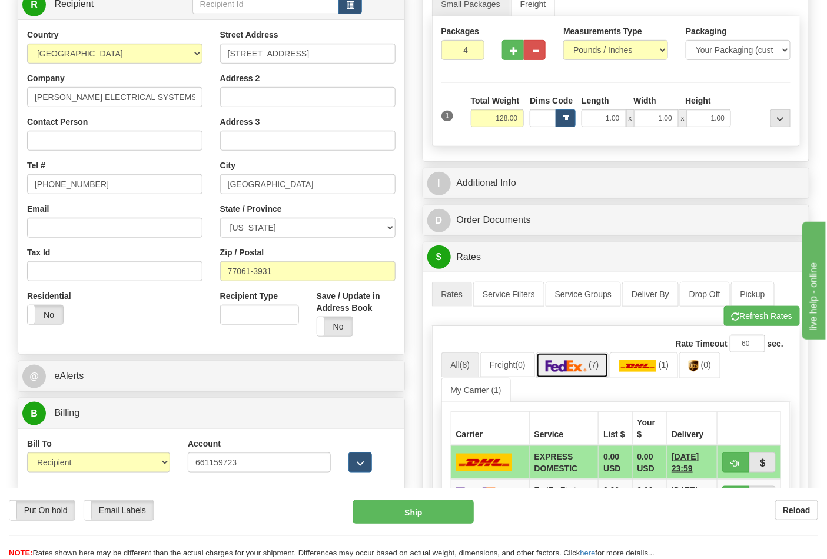
click at [596, 366] on span "(7)" at bounding box center [594, 364] width 10 height 9
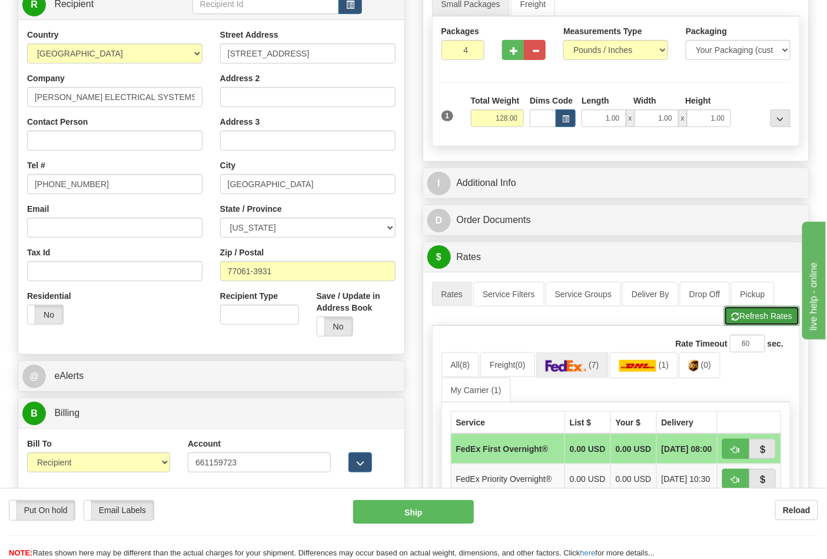
click at [742, 315] on button "Refresh Rates" at bounding box center [762, 316] width 76 height 20
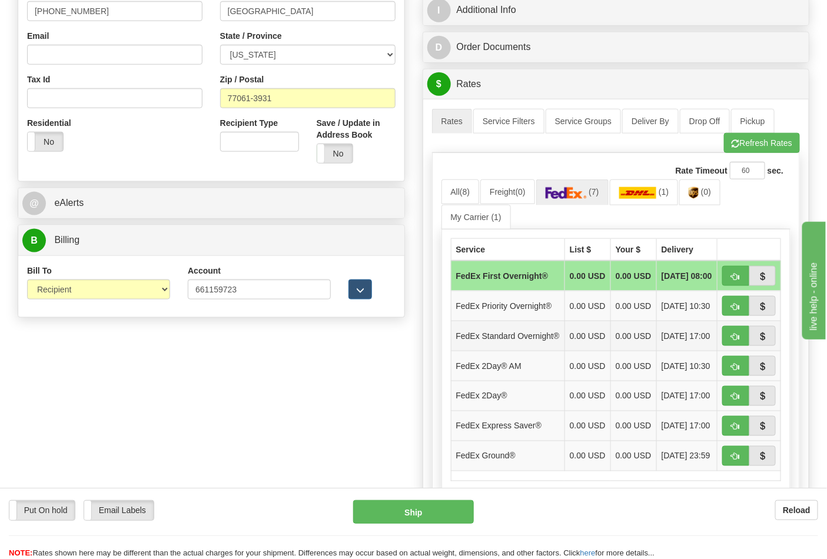
scroll to position [392, 0]
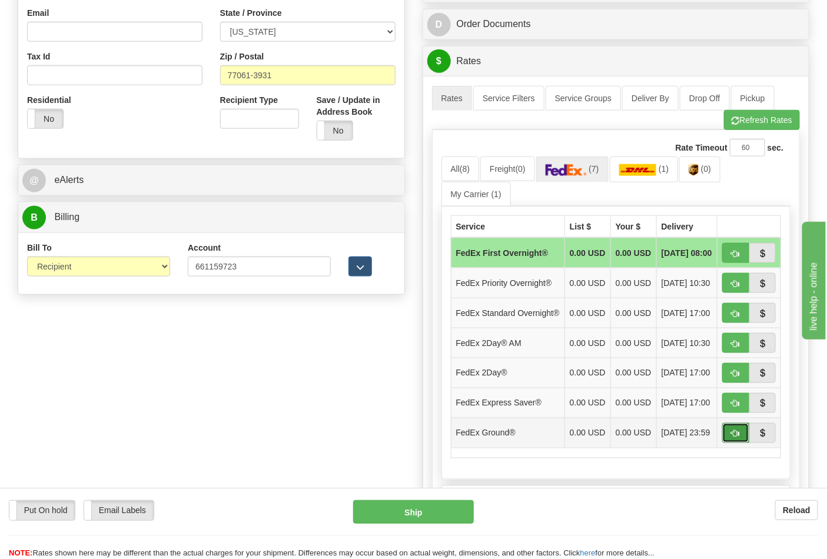
click at [726, 443] on button "button" at bounding box center [735, 433] width 27 height 20
type input "92"
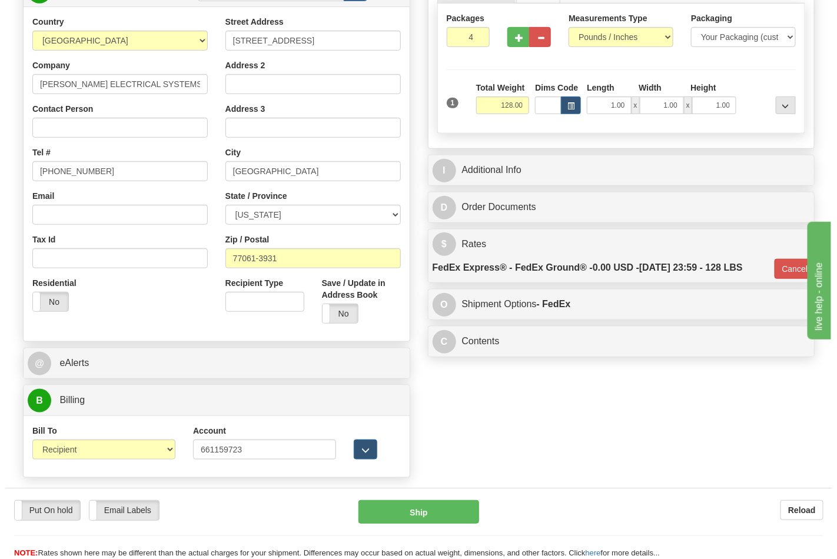
scroll to position [261, 0]
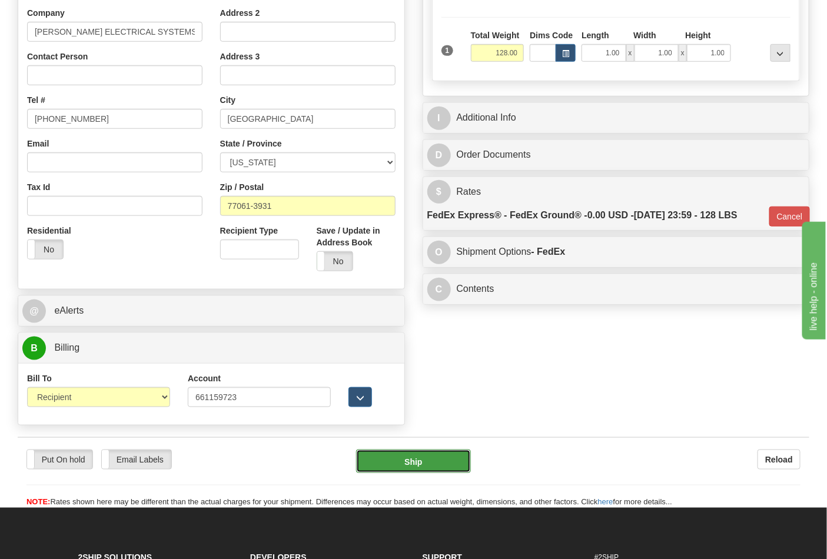
click at [433, 468] on button "Ship" at bounding box center [413, 462] width 114 height 24
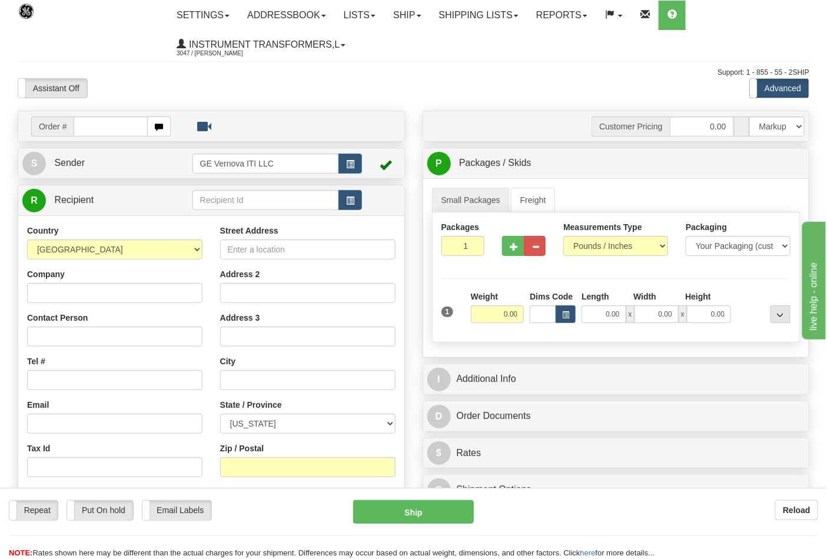
click at [89, 121] on input "text" at bounding box center [111, 127] width 74 height 20
type input "8"
click at [504, 16] on link "Shipping lists" at bounding box center [478, 15] width 97 height 29
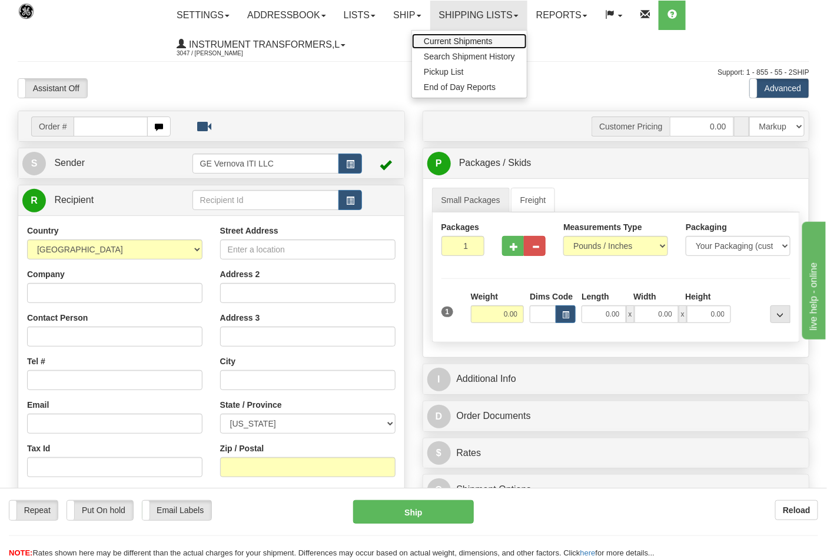
click at [483, 40] on span "Current Shipments" at bounding box center [458, 40] width 69 height 9
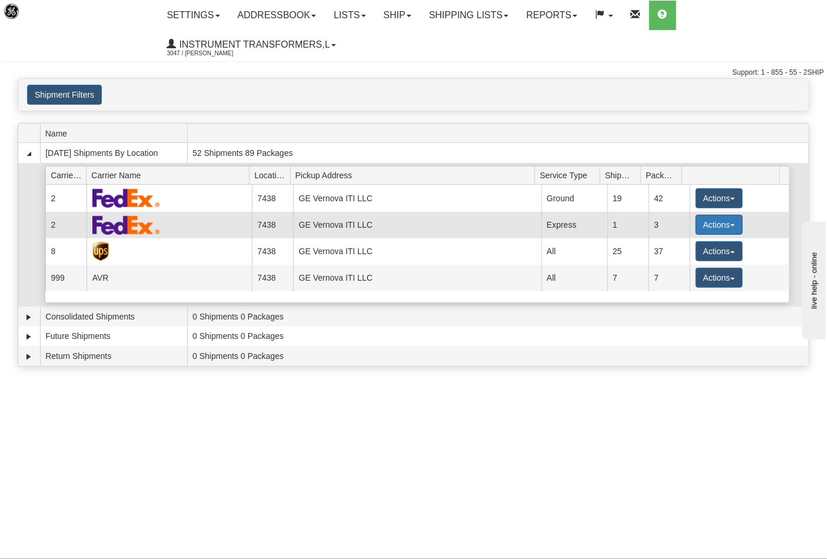
click at [726, 222] on button "Actions" at bounding box center [719, 225] width 47 height 20
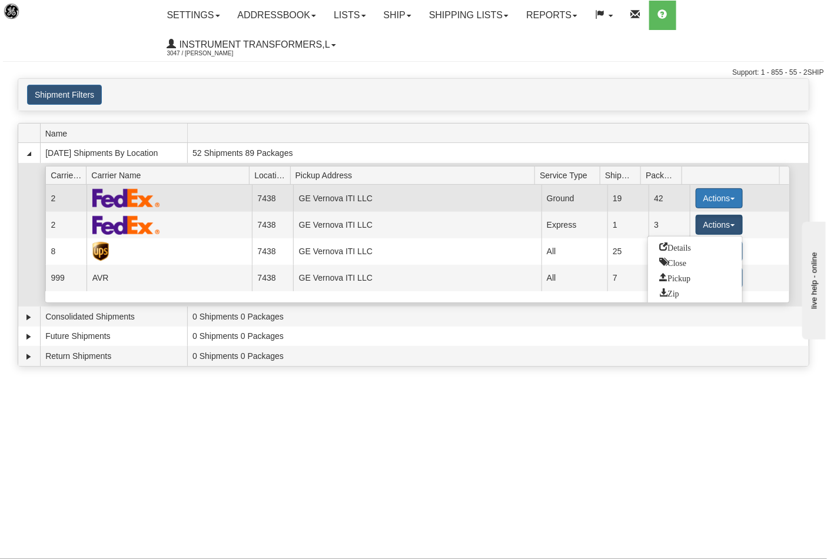
click at [730, 199] on span "button" at bounding box center [732, 199] width 5 height 2
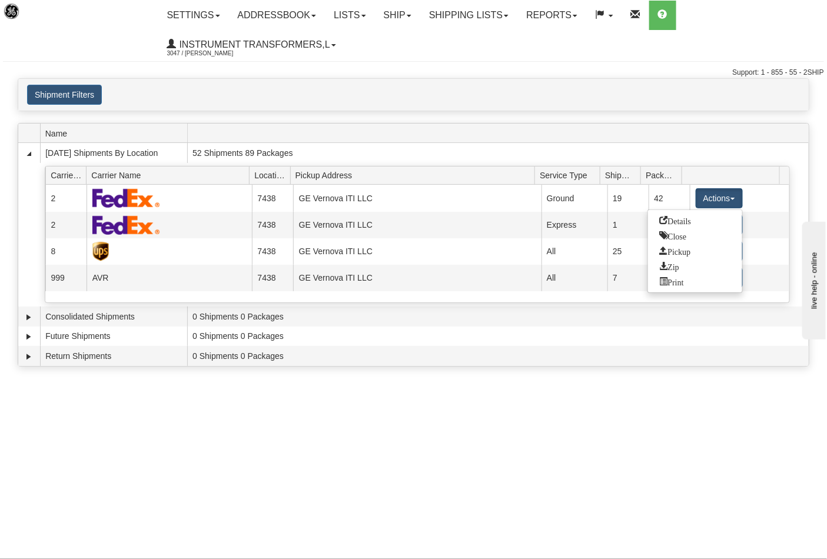
click at [510, 417] on div "Toggle navigation Settings Shipping Preferences Fields Preferences New Recipien…" at bounding box center [413, 279] width 827 height 559
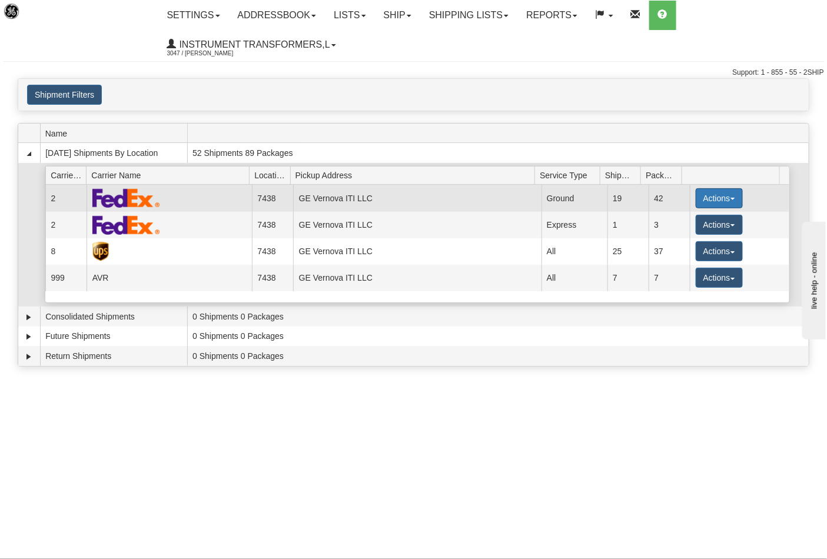
click at [730, 198] on button "Actions" at bounding box center [719, 198] width 47 height 20
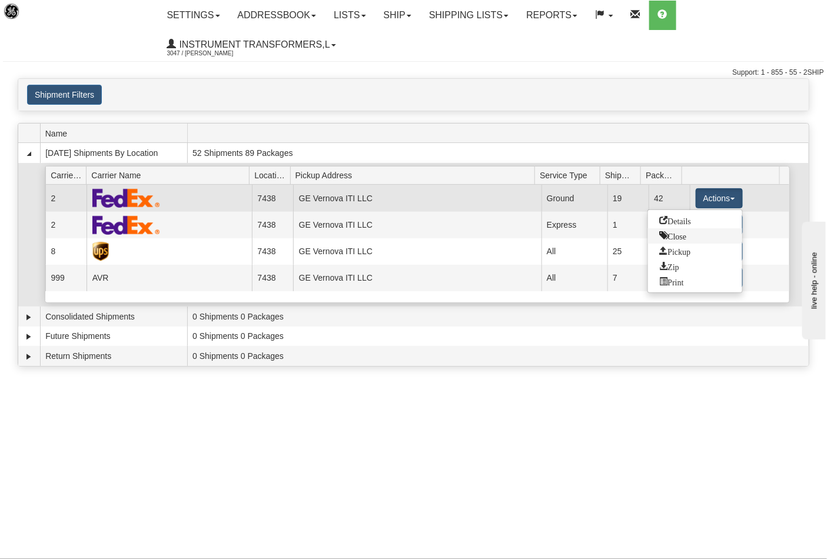
click at [690, 237] on link "Close" at bounding box center [695, 235] width 94 height 15
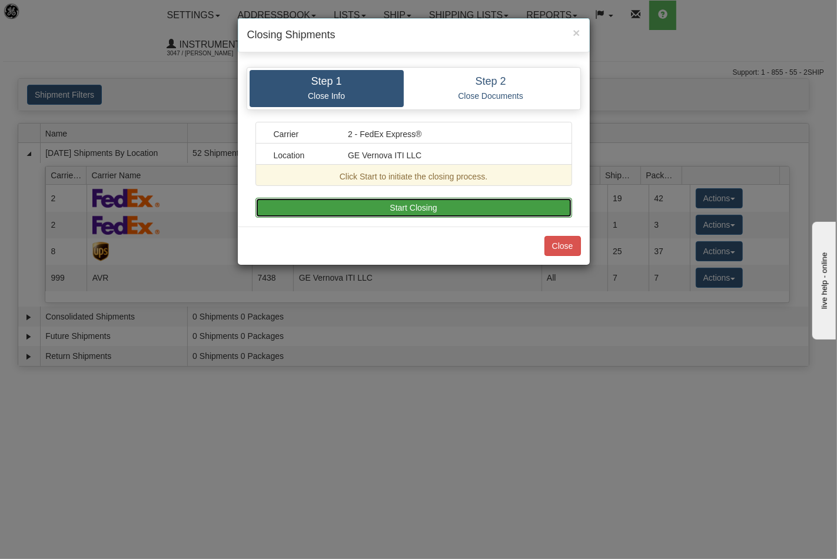
click at [427, 208] on button "Start Closing" at bounding box center [413, 208] width 317 height 20
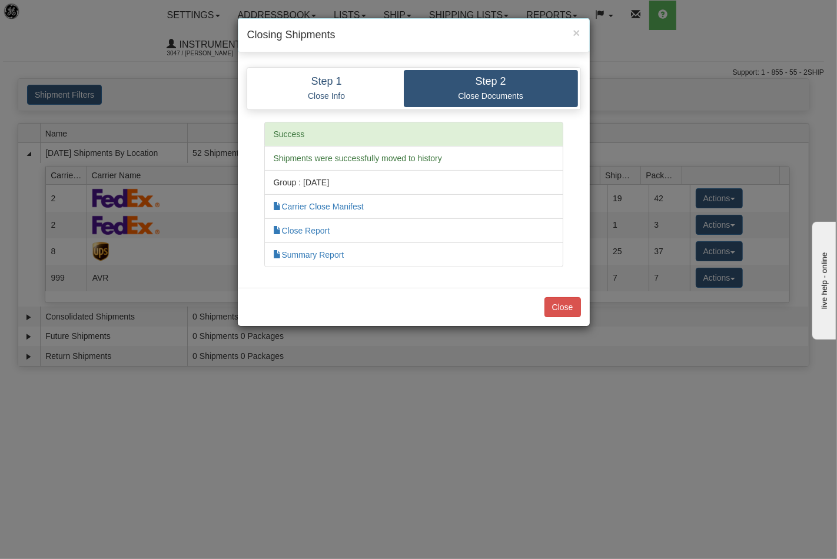
click at [401, 257] on li "Summary Report" at bounding box center [413, 254] width 299 height 25
click at [343, 254] on link "Summary Report" at bounding box center [309, 254] width 71 height 9
click at [556, 311] on button "Close" at bounding box center [562, 307] width 36 height 20
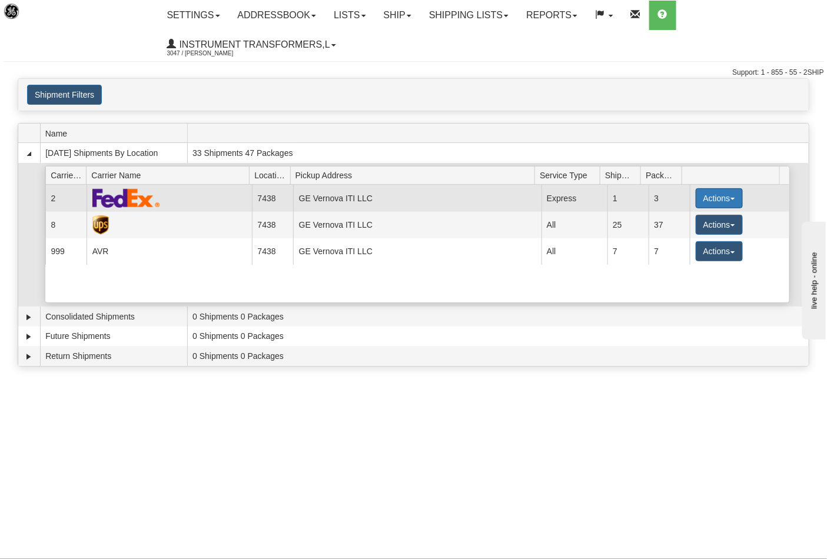
click at [730, 198] on span "button" at bounding box center [732, 199] width 5 height 2
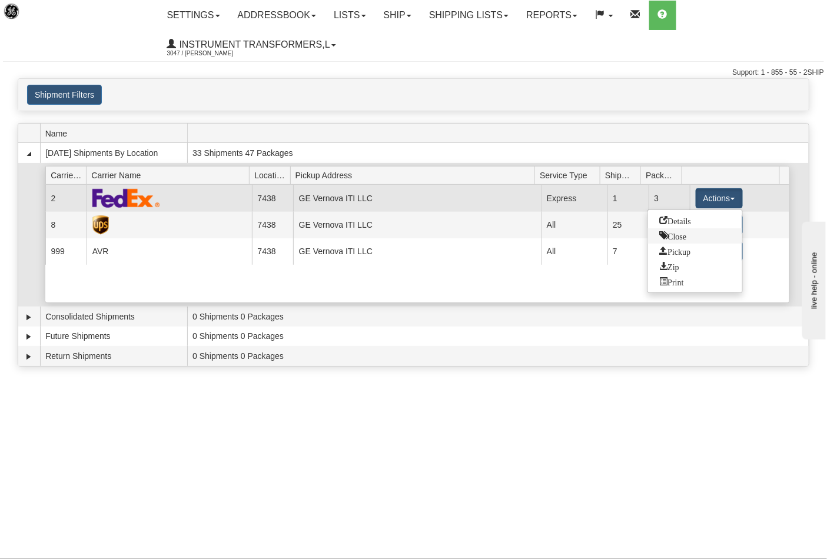
click at [686, 240] on link "Close" at bounding box center [695, 235] width 94 height 15
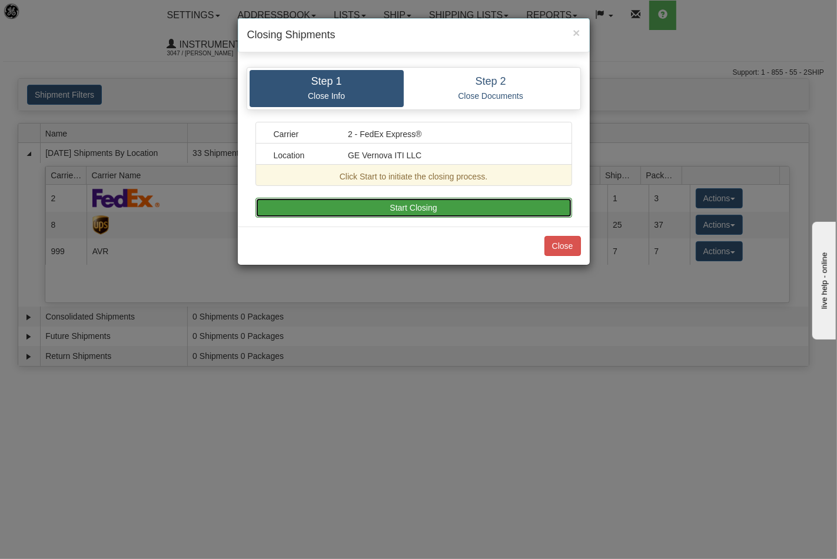
click at [440, 212] on button "Start Closing" at bounding box center [413, 208] width 317 height 20
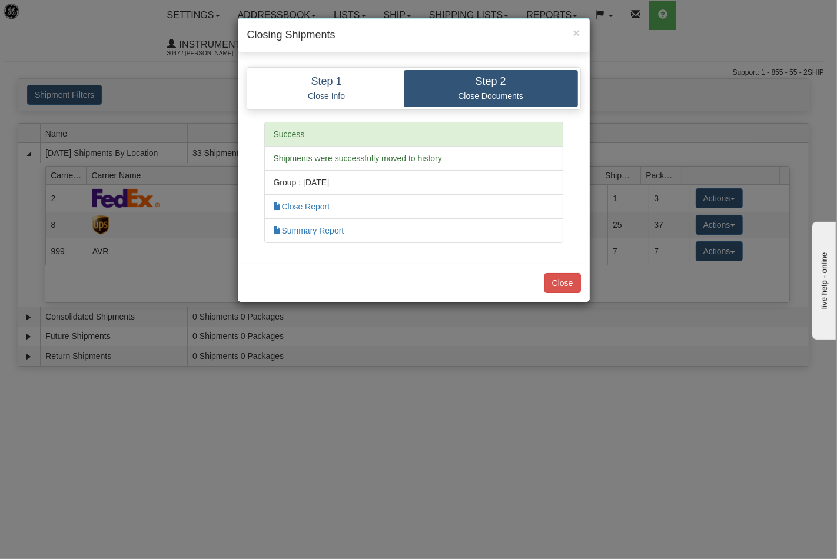
click at [301, 225] on li "Summary Report" at bounding box center [413, 230] width 299 height 25
click at [306, 231] on link "Summary Report" at bounding box center [309, 230] width 71 height 9
click at [571, 280] on button "Close" at bounding box center [562, 283] width 36 height 20
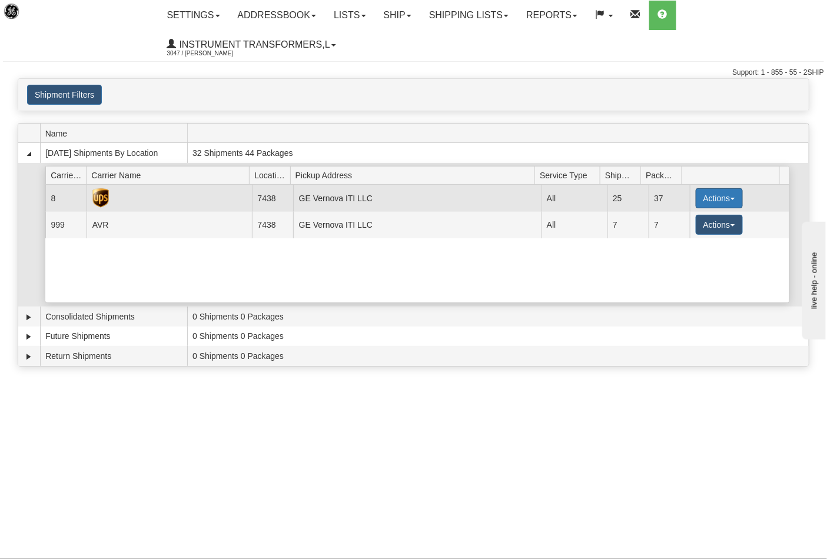
click at [726, 195] on button "Actions" at bounding box center [719, 198] width 47 height 20
click at [679, 236] on span "Close" at bounding box center [673, 235] width 27 height 8
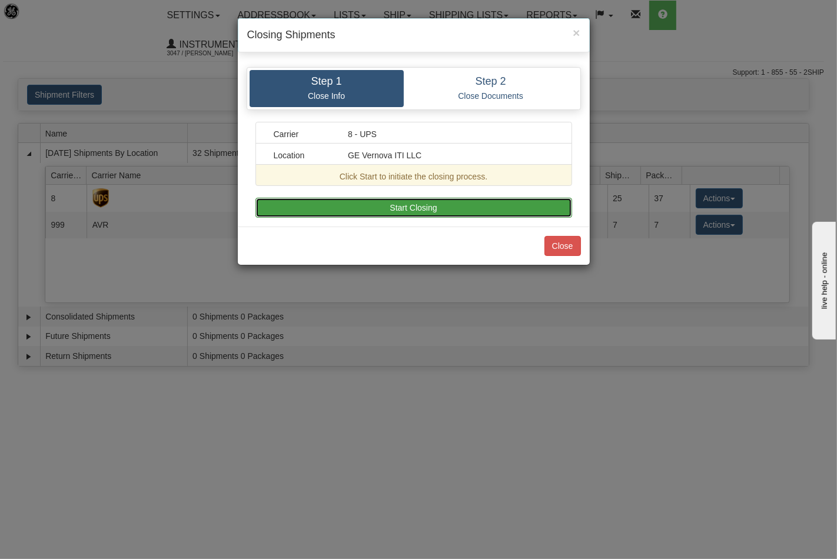
click at [439, 207] on button "Start Closing" at bounding box center [413, 208] width 317 height 20
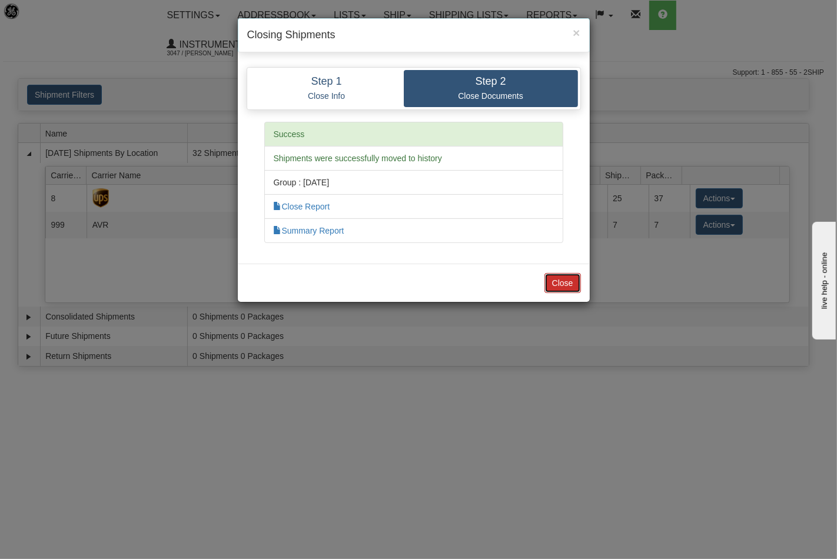
click at [572, 281] on button "Close" at bounding box center [562, 283] width 36 height 20
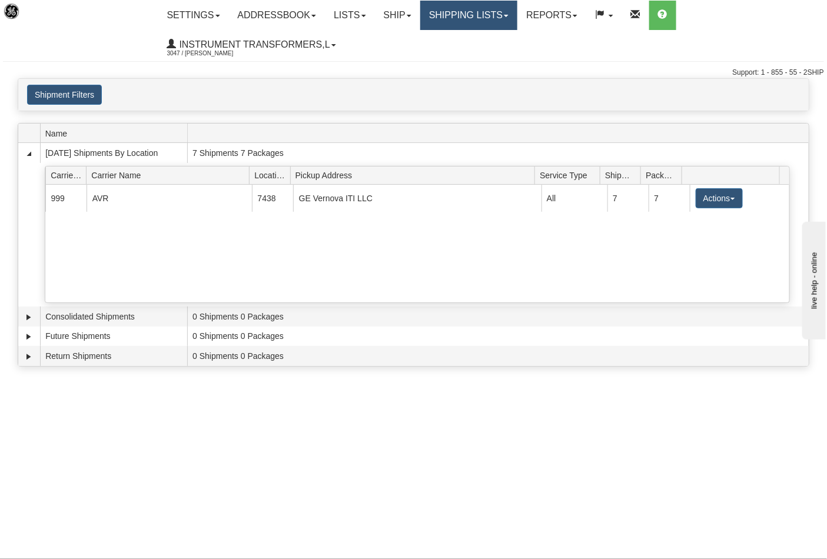
click at [467, 14] on link "Shipping lists" at bounding box center [468, 15] width 97 height 29
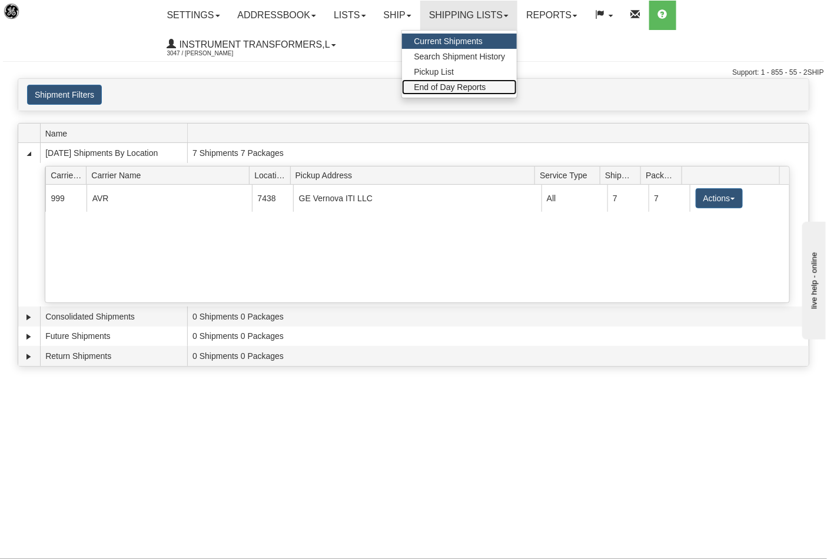
click at [466, 85] on span "End of Day Reports" at bounding box center [450, 86] width 72 height 9
